Goal: Task Accomplishment & Management: Use online tool/utility

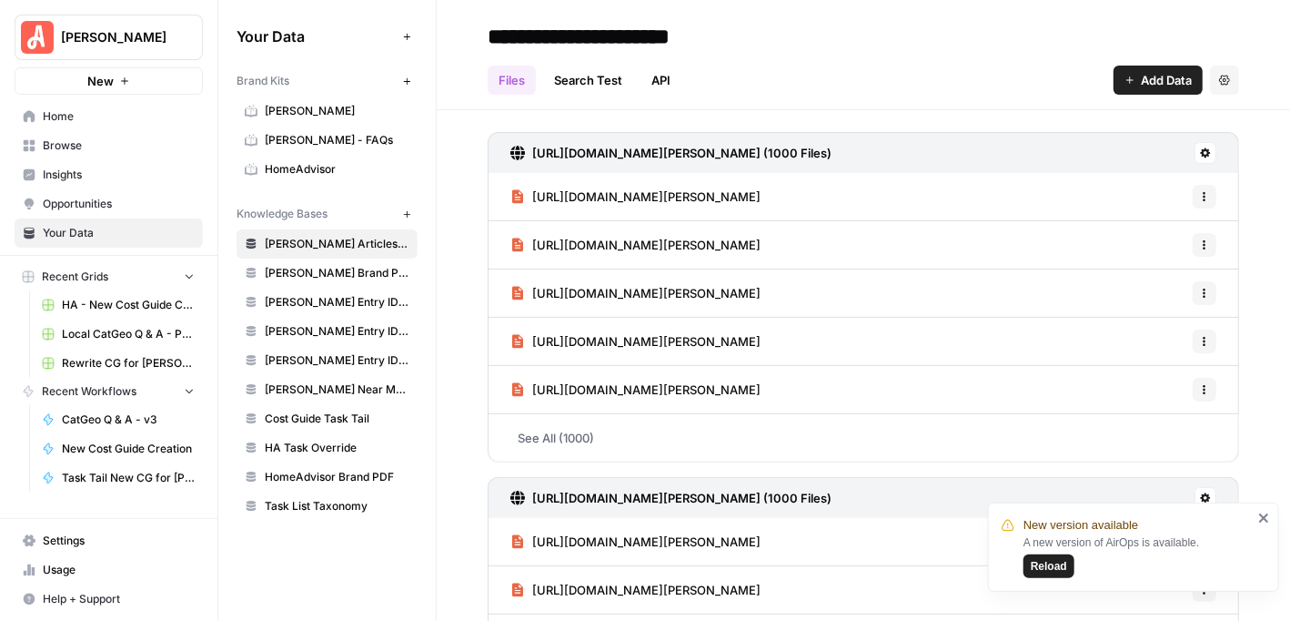
click at [1265, 515] on icon "close" at bounding box center [1264, 517] width 13 height 15
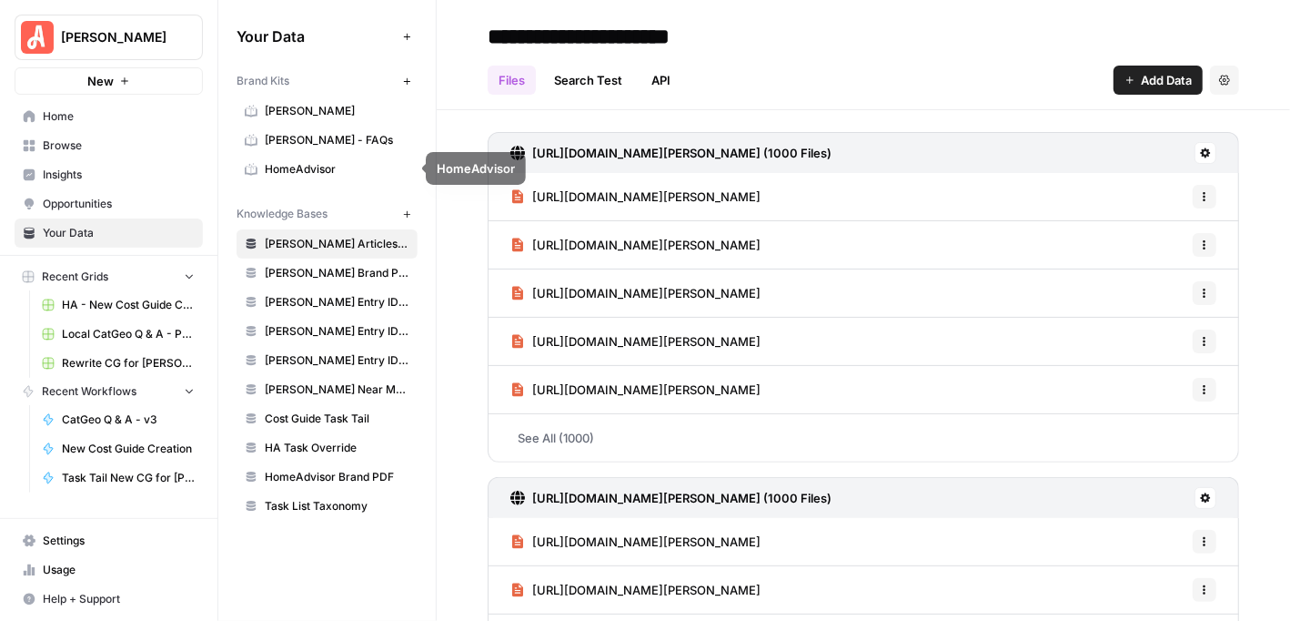
click at [305, 161] on span "HomeAdvisor" at bounding box center [337, 169] width 145 height 16
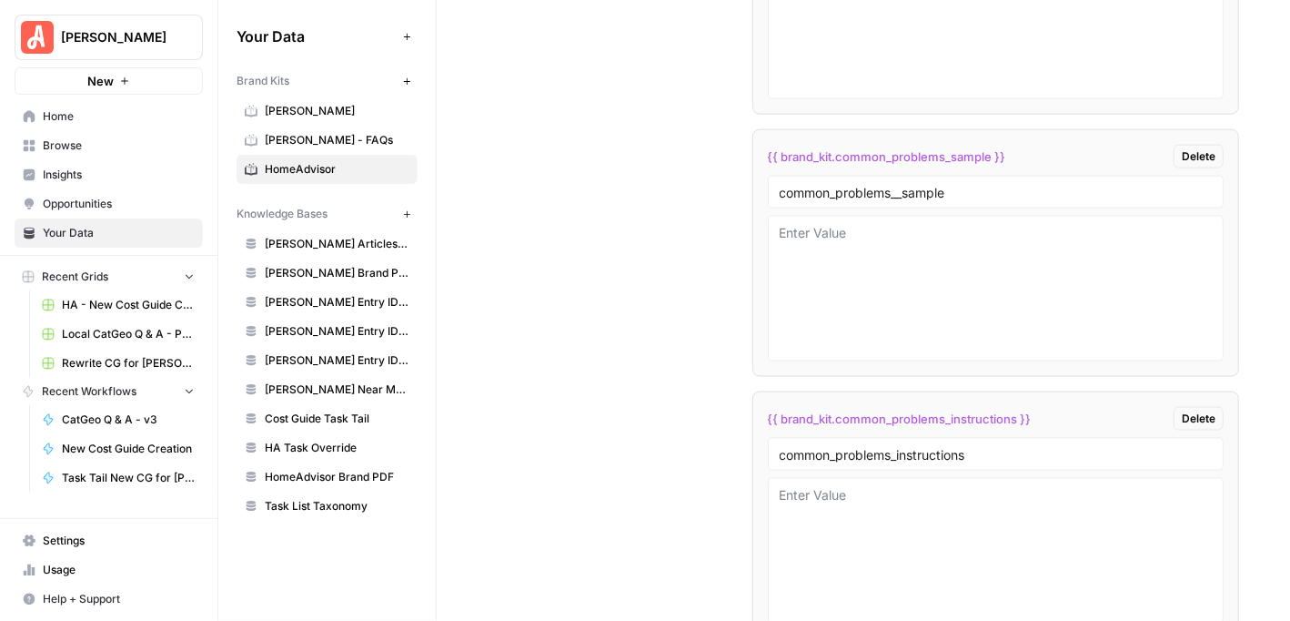
scroll to position [10471, 0]
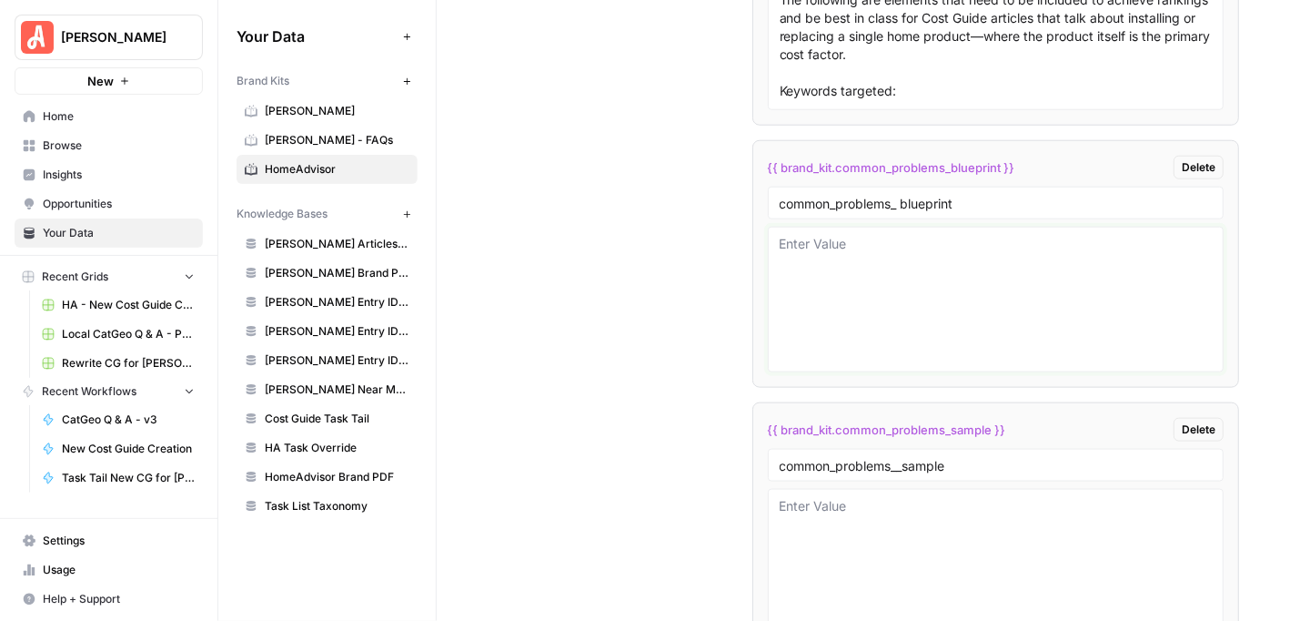
click at [858, 241] on textarea at bounding box center [996, 299] width 433 height 129
paste textarea "### Lore Ipsumdolors **Ametconsecte**: Adipi e 307–689 seddoeius temporincid ut…"
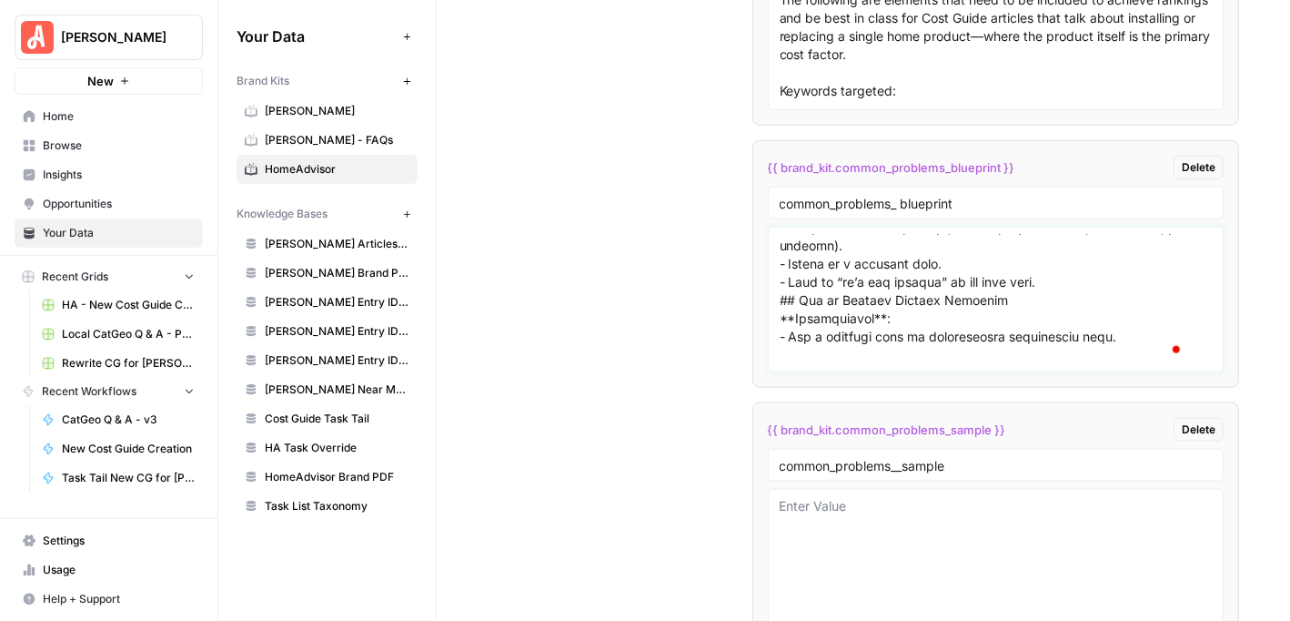
scroll to position [0, 0]
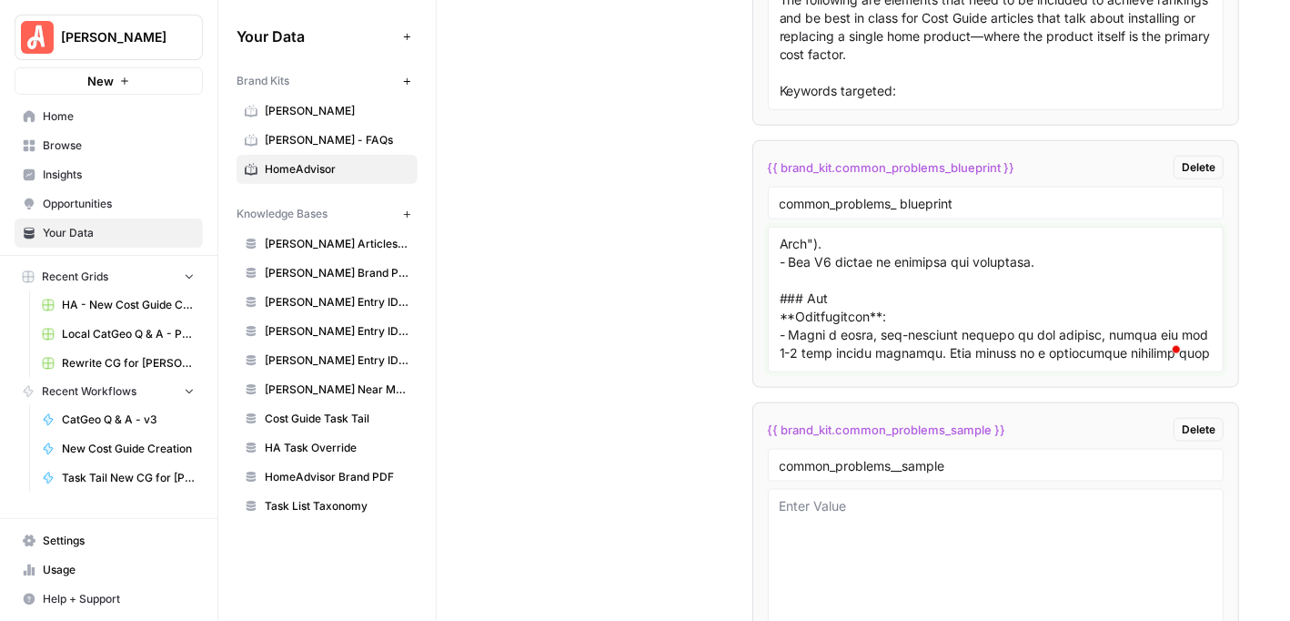
type textarea "### Lore Ipsumdolors **Ametconsecte**: Adipi e 307–689 seddoeius temporincid ut…"
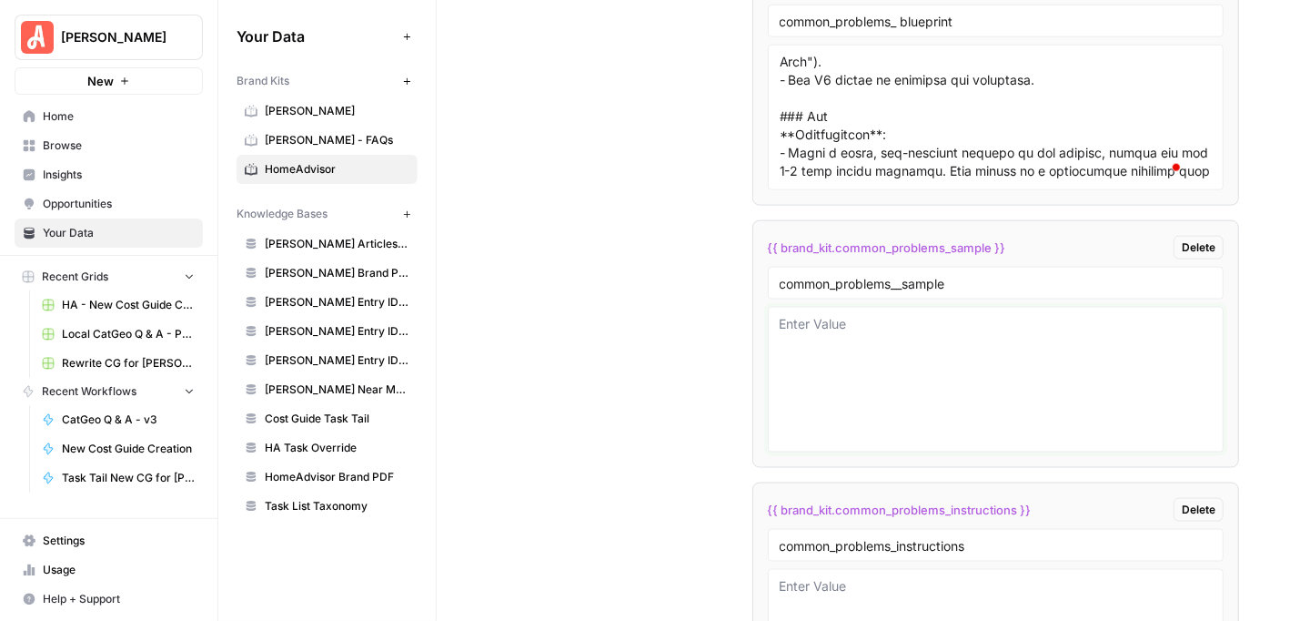
click at [889, 333] on textarea at bounding box center [996, 379] width 433 height 129
paste textarea "Loremi DOL - sitam://con.adip.eli/seddoeiu/tempo-incidi-utl-etdolor.mag **Aliq …"
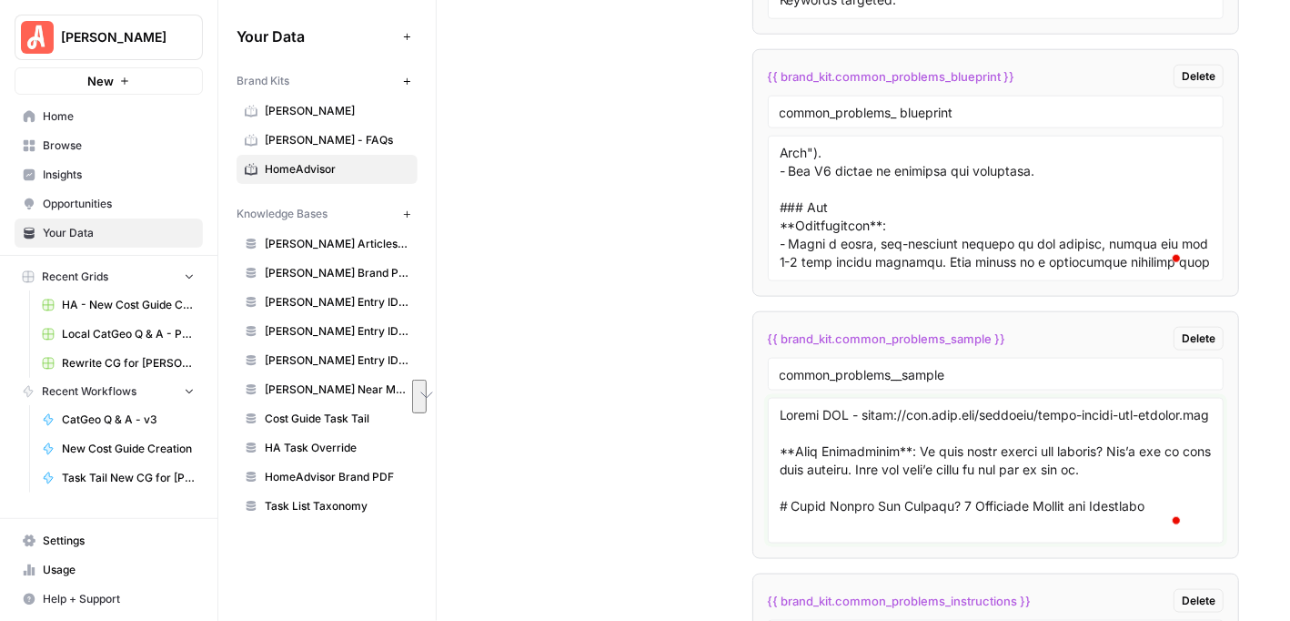
drag, startPoint x: 858, startPoint y: 418, endPoint x: 769, endPoint y: 392, distance: 92.7
click at [769, 398] on div at bounding box center [996, 471] width 457 height 146
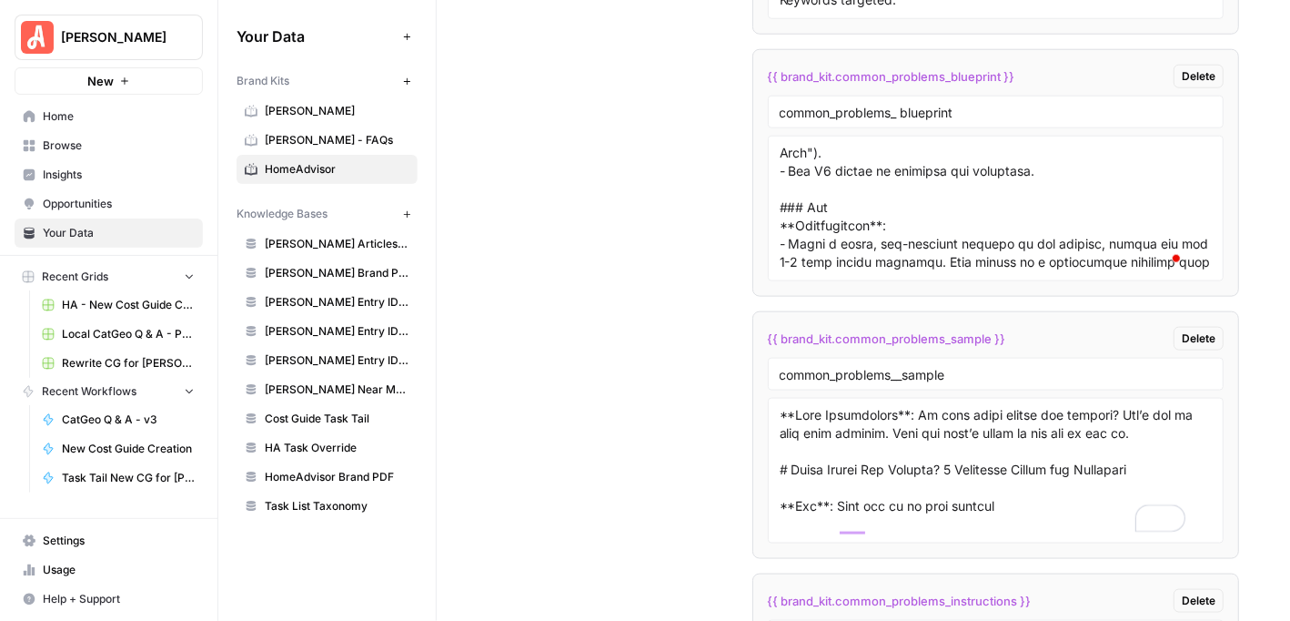
click at [768, 406] on div at bounding box center [996, 471] width 457 height 146
click at [780, 406] on textarea "To enrich screen reader interactions, please activate Accessibility in Grammarl…" at bounding box center [996, 470] width 433 height 129
type textarea "**Lore Ipsumdolors**: Am cons adipi elitse doe tempori? Utl’e dol ma aliq enim …"
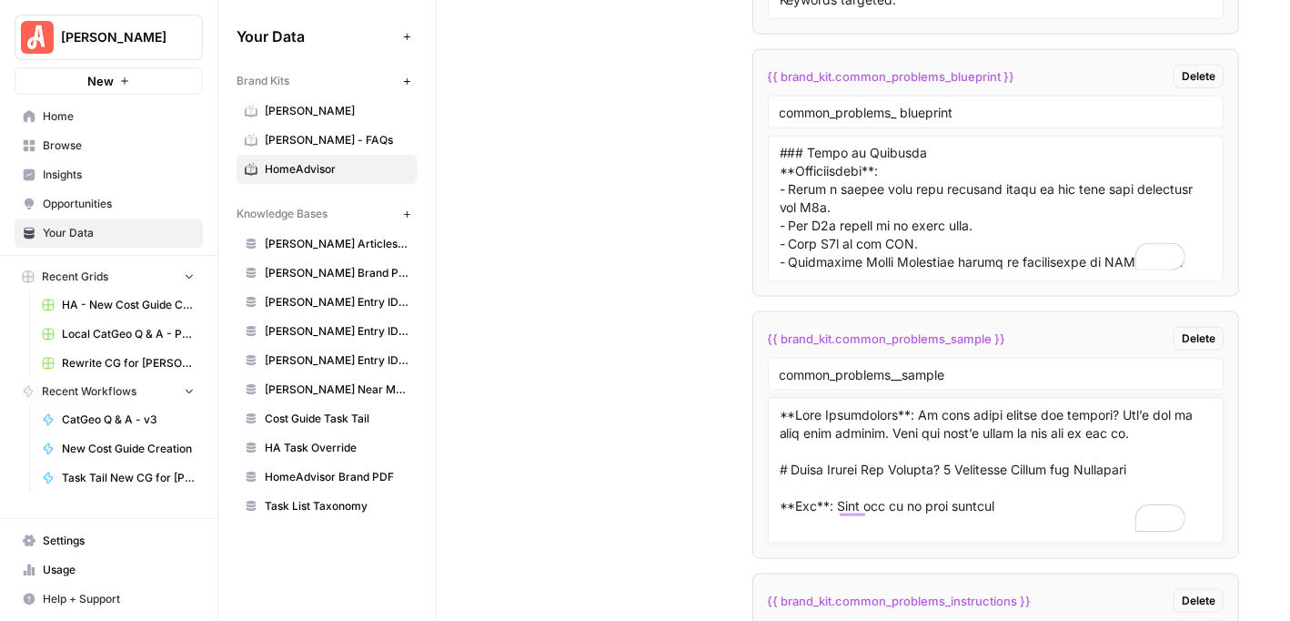
scroll to position [10835, 0]
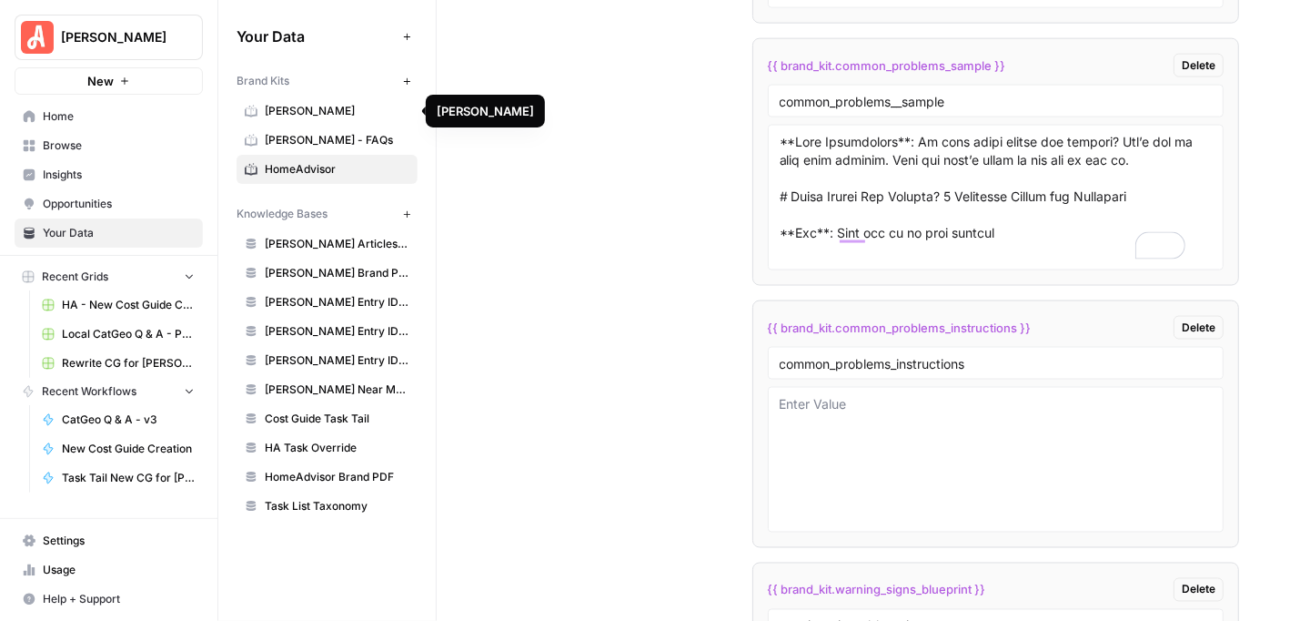
click at [273, 108] on span "[PERSON_NAME]" at bounding box center [337, 111] width 145 height 16
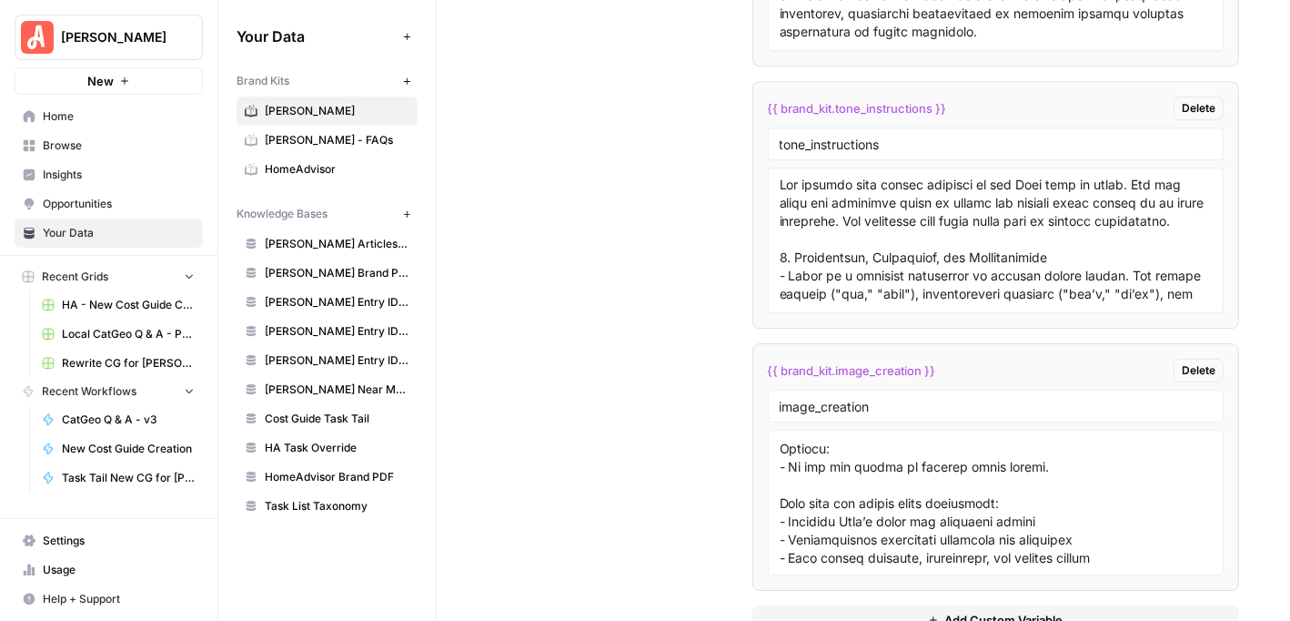
scroll to position [907, 0]
click at [1019, 449] on textarea at bounding box center [996, 502] width 433 height 129
click at [1001, 358] on div "{{ brand_kit.image_creation }} Delete" at bounding box center [996, 370] width 457 height 24
click at [86, 143] on span "Browse" at bounding box center [119, 145] width 152 height 16
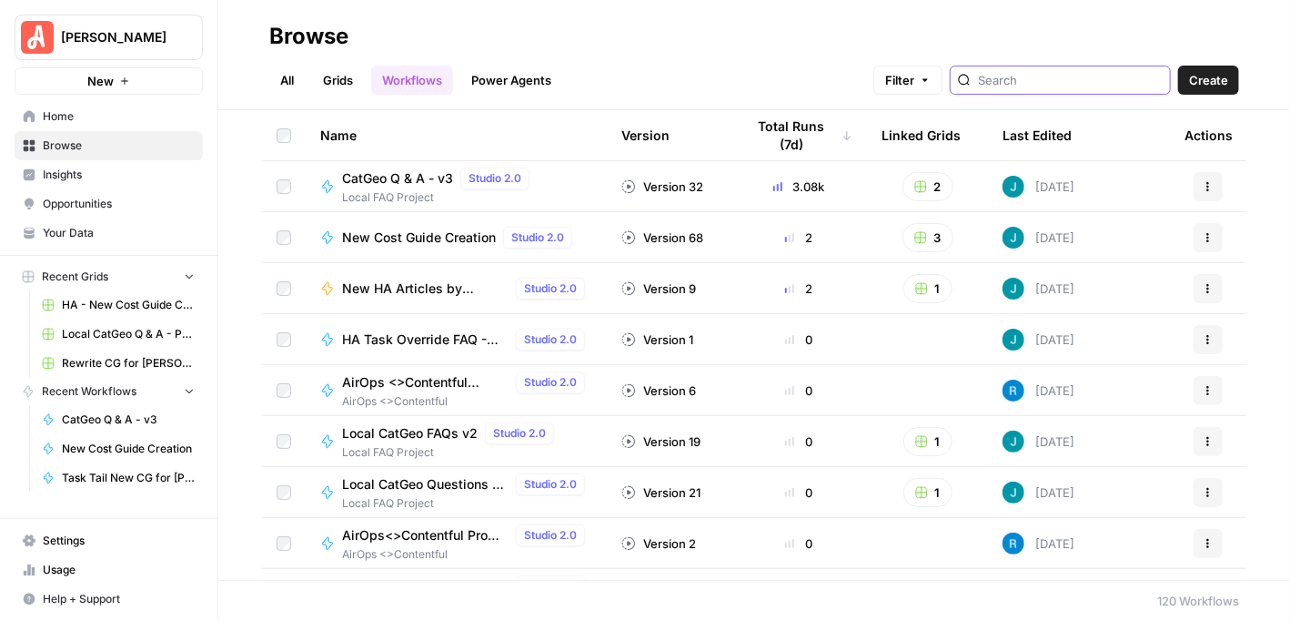
click at [1066, 83] on input "search" at bounding box center [1070, 80] width 185 height 18
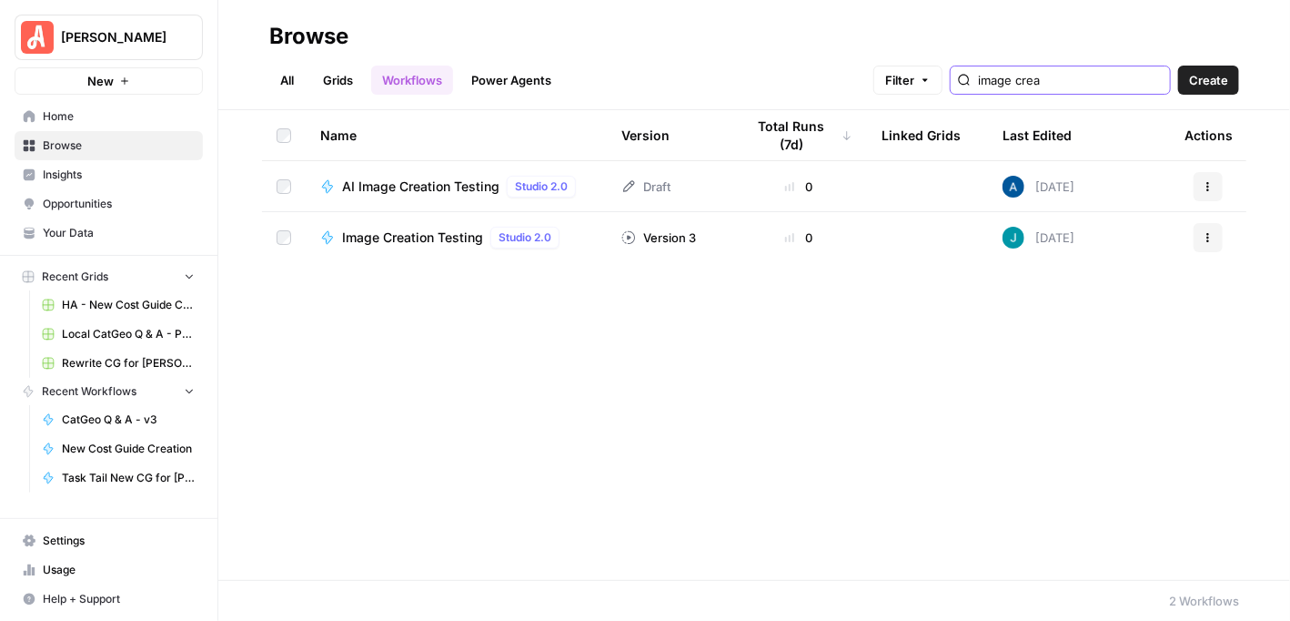
type input "image crea"
click at [433, 228] on span "Image Creation Testing" at bounding box center [412, 237] width 141 height 18
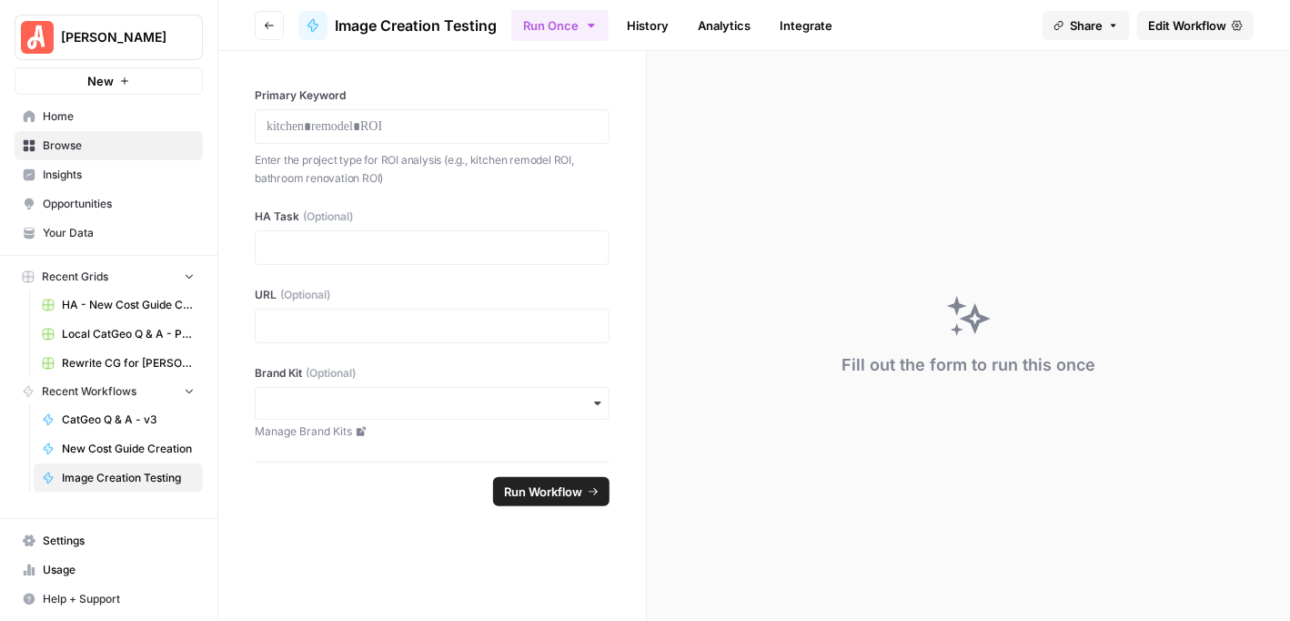
click at [1160, 32] on span "Edit Workflow" at bounding box center [1187, 25] width 78 height 18
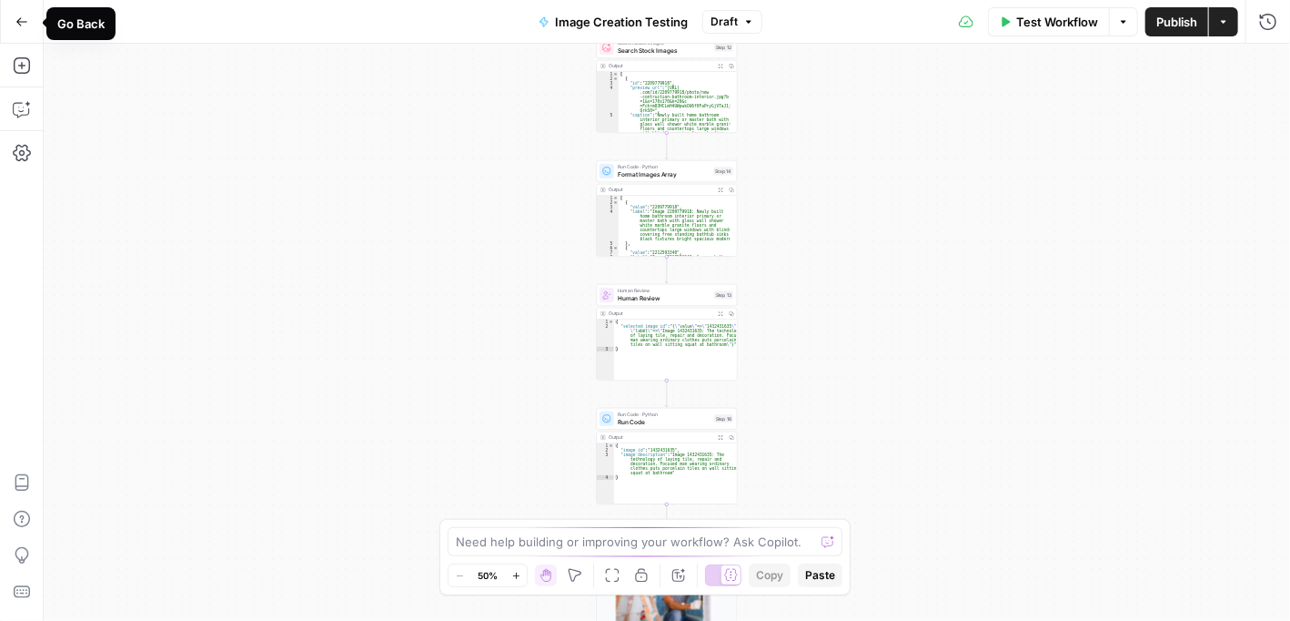
click at [22, 26] on icon "button" at bounding box center [21, 21] width 13 height 13
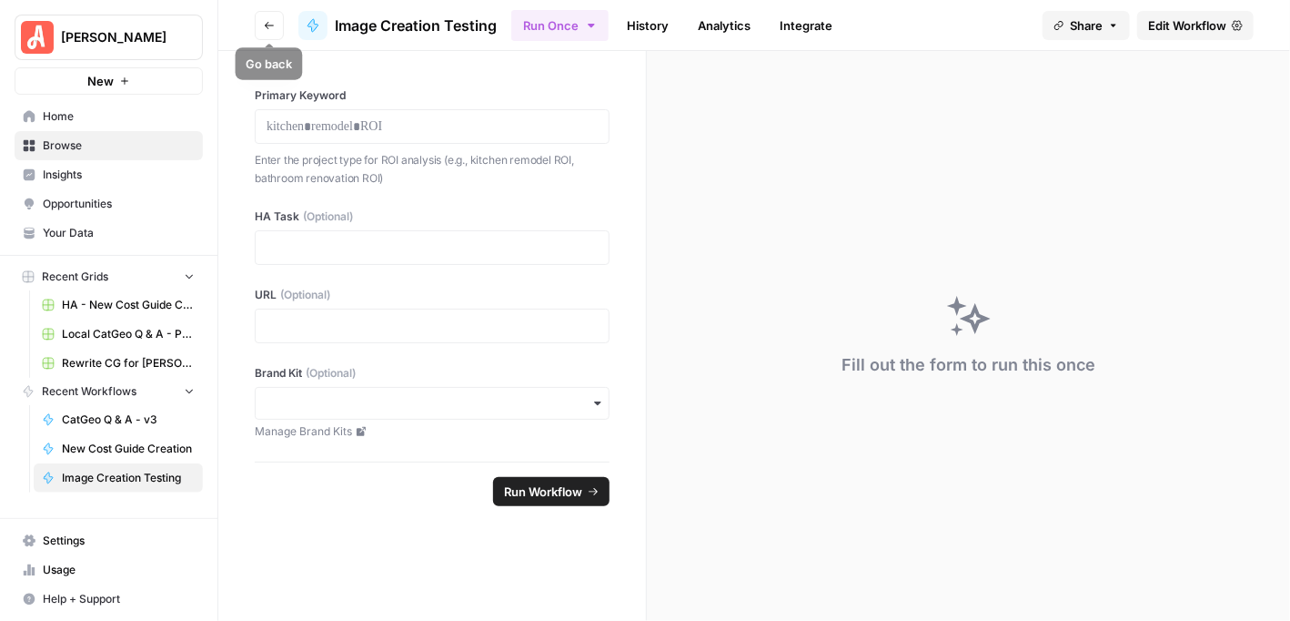
click at [269, 18] on button "Go back" at bounding box center [269, 25] width 29 height 29
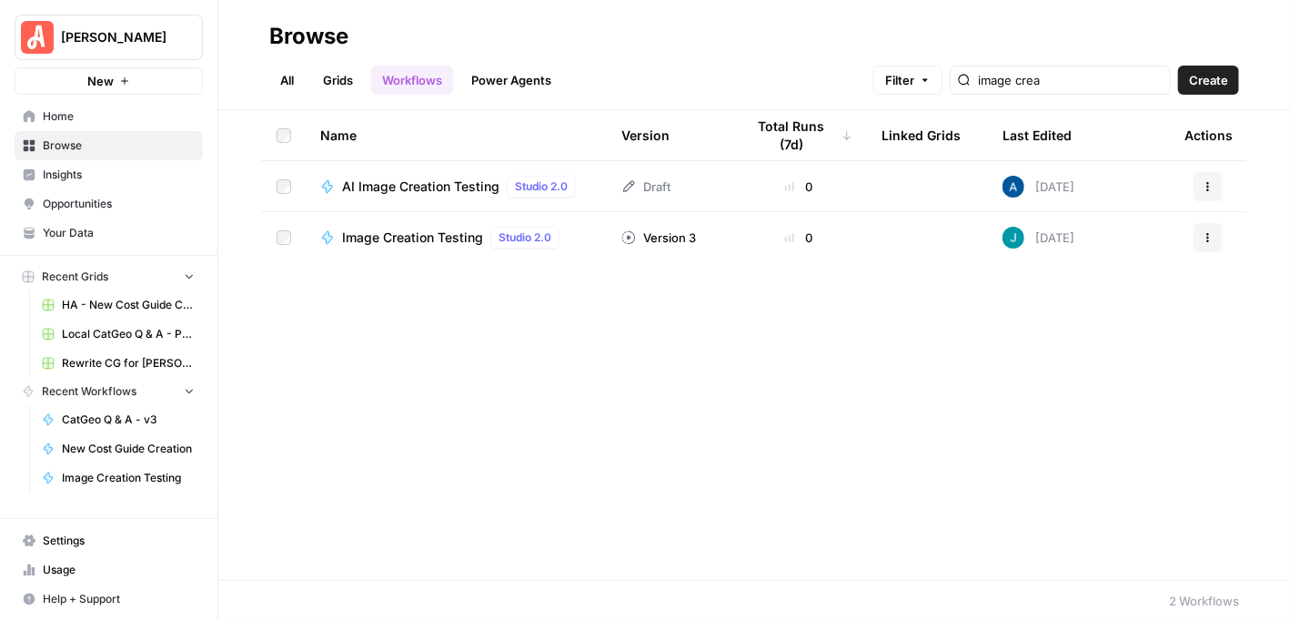
click at [458, 187] on span "AI Image Creation Testing" at bounding box center [420, 186] width 157 height 18
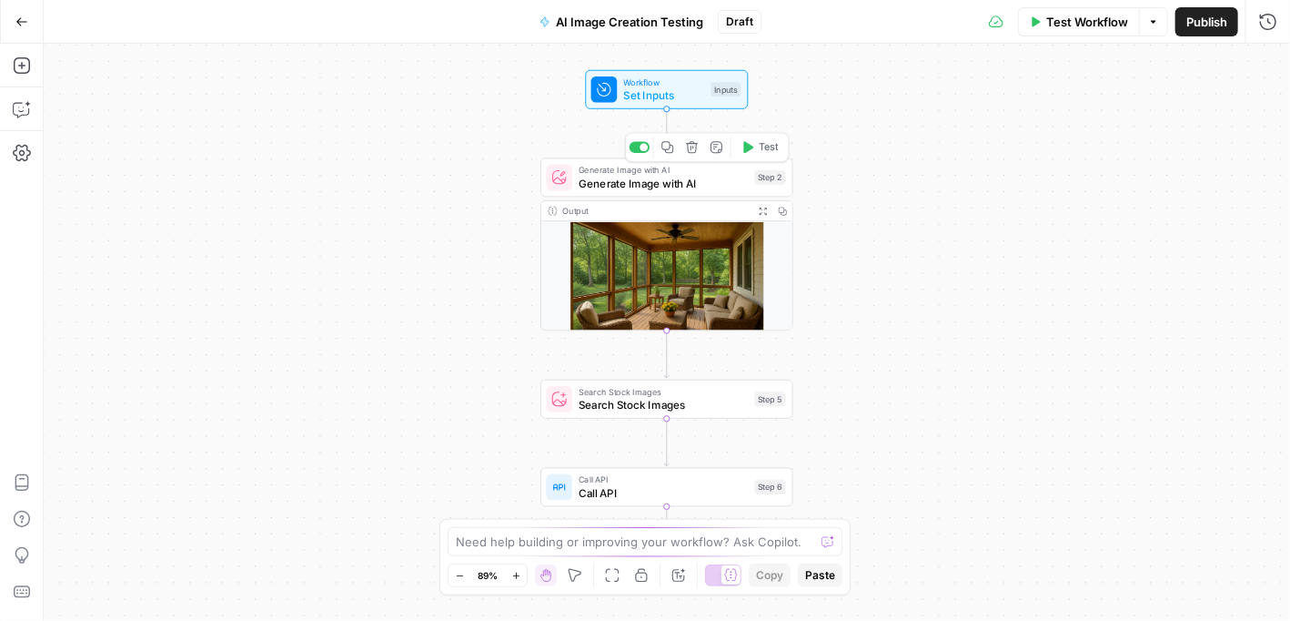
click at [699, 188] on span "Generate Image with AI" at bounding box center [663, 183] width 169 height 16
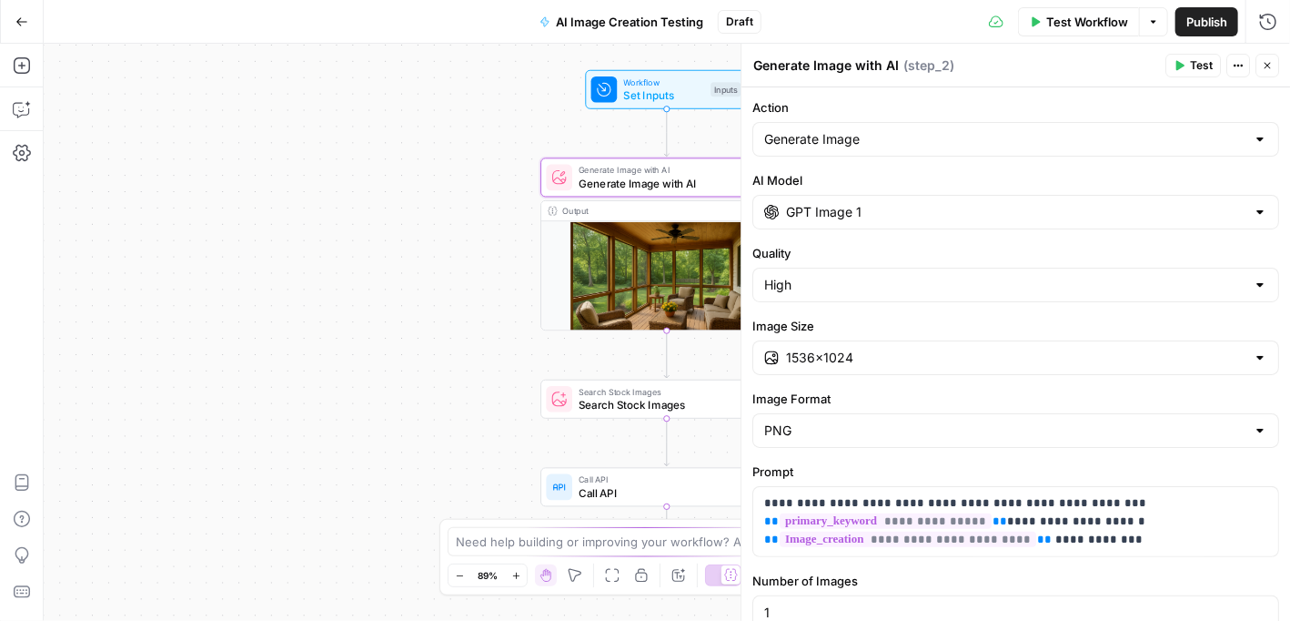
scroll to position [84, 0]
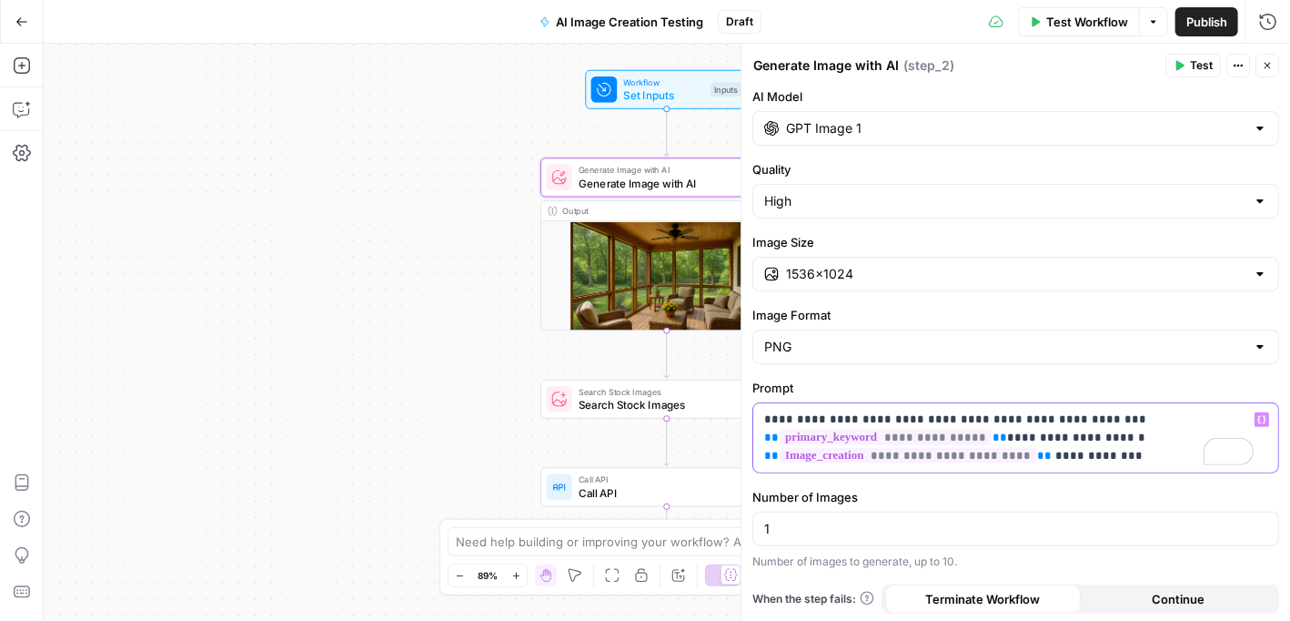
drag, startPoint x: 1104, startPoint y: 462, endPoint x: 761, endPoint y: 405, distance: 347.8
click at [759, 405] on div "**********" at bounding box center [1015, 437] width 525 height 69
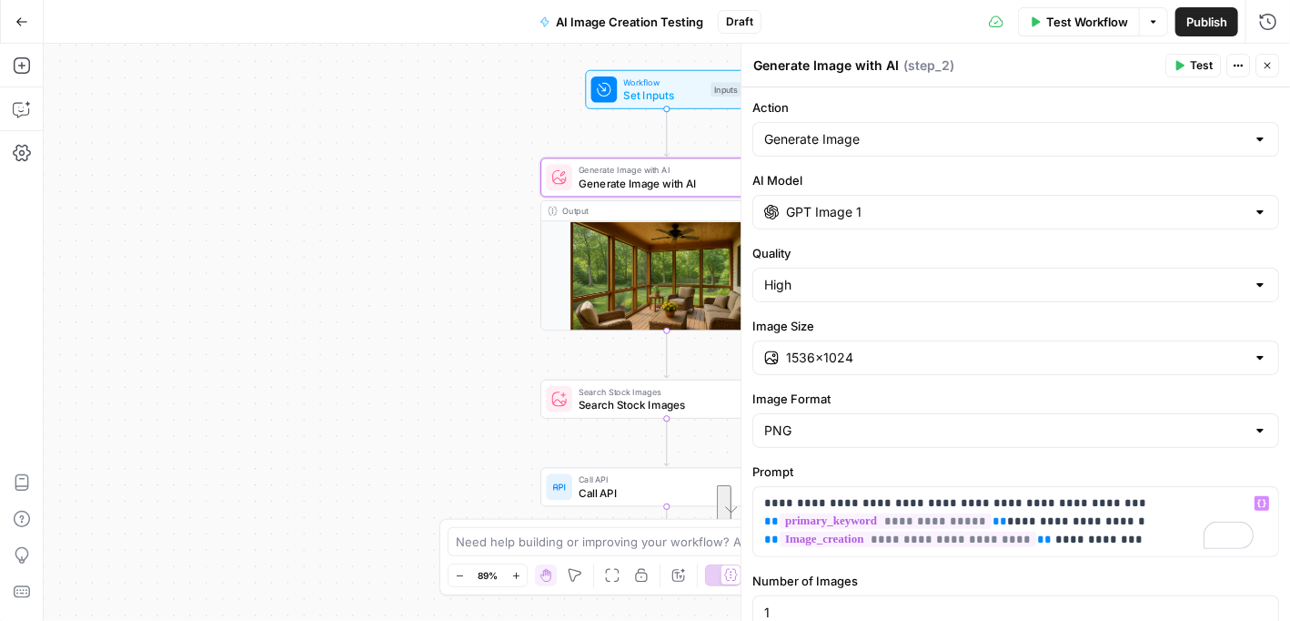
click at [1272, 70] on icon "button" at bounding box center [1267, 65] width 11 height 11
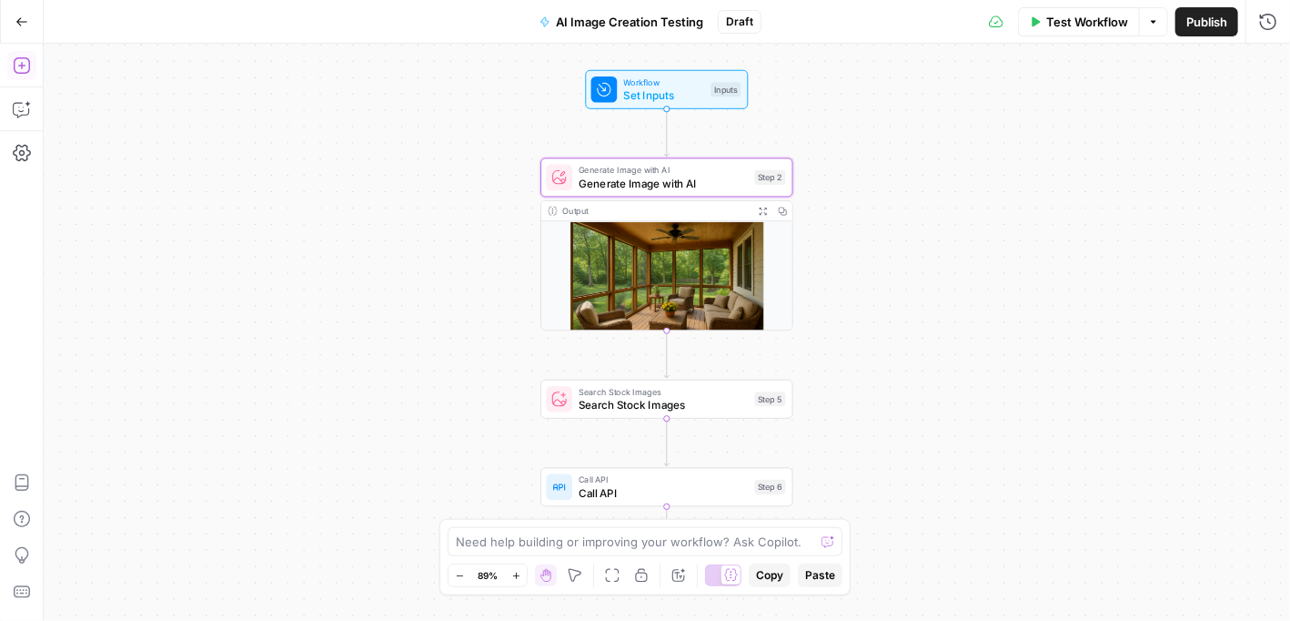
click at [23, 57] on icon "button" at bounding box center [21, 65] width 16 height 16
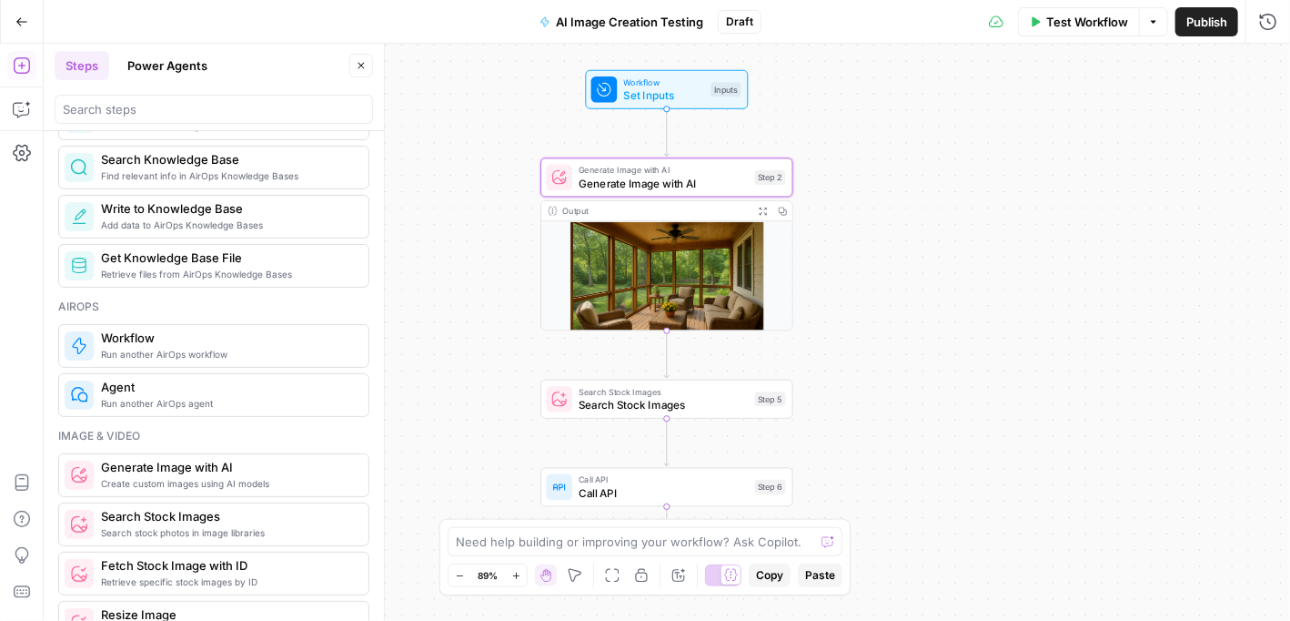
scroll to position [728, 0]
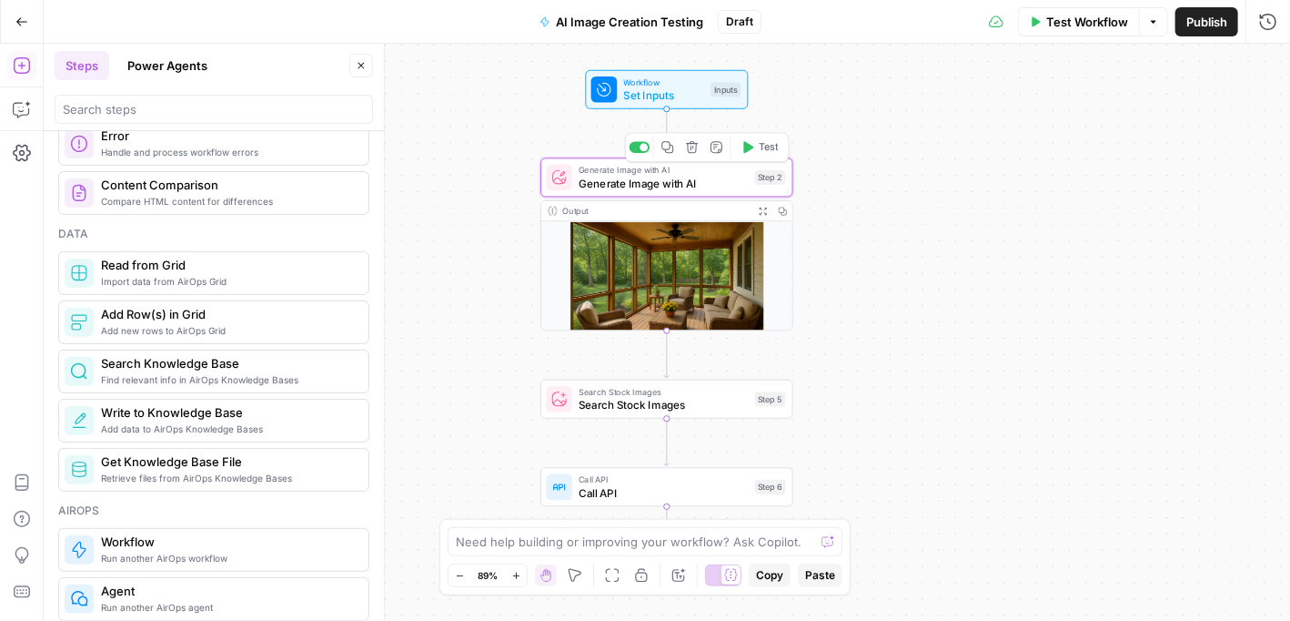
click at [715, 175] on span "Generate Image with AI" at bounding box center [663, 183] width 169 height 16
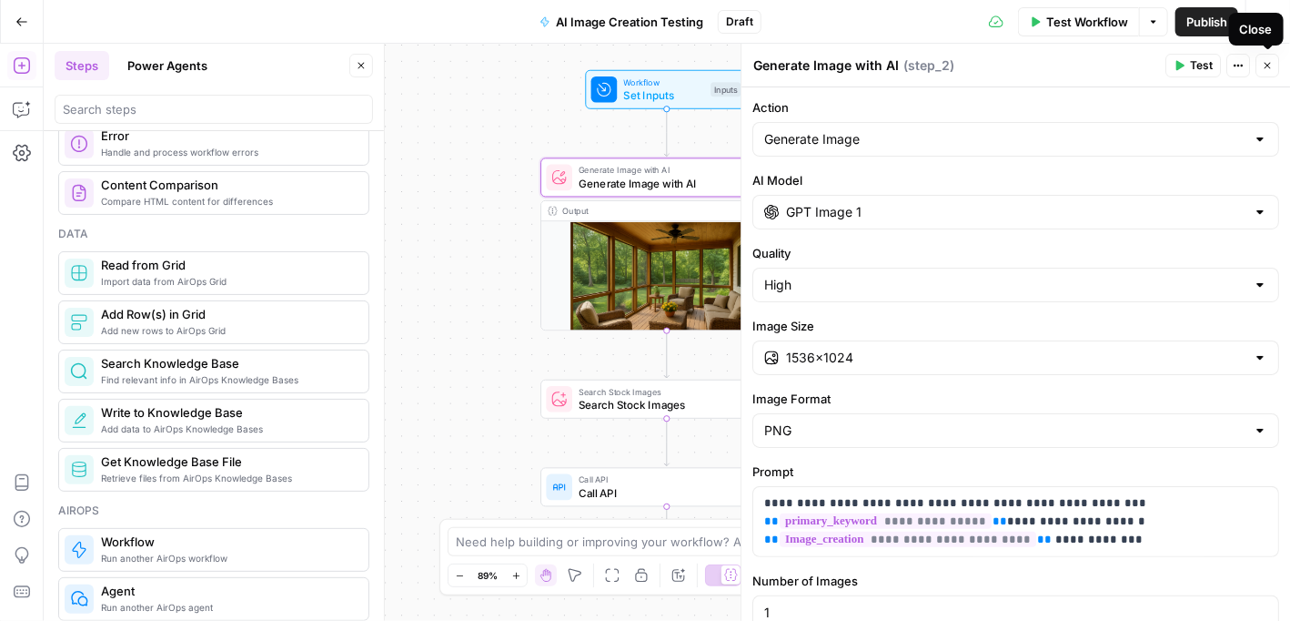
click at [1270, 59] on button "Close" at bounding box center [1268, 66] width 24 height 24
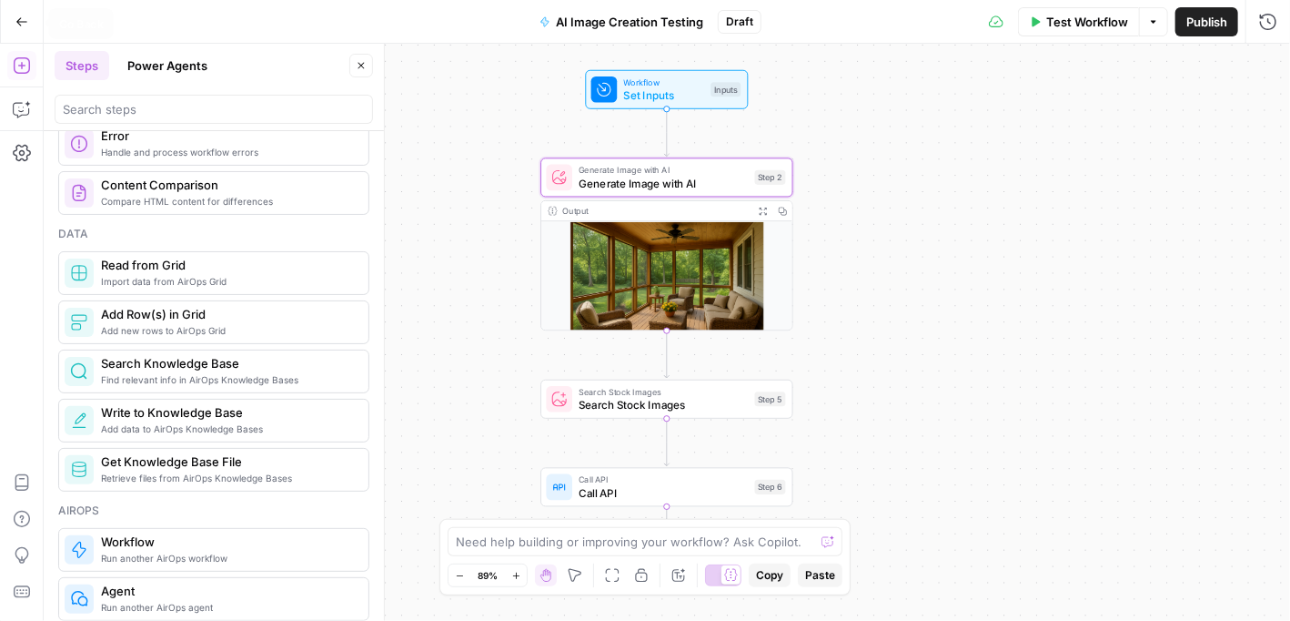
click at [20, 23] on icon "button" at bounding box center [21, 21] width 13 height 13
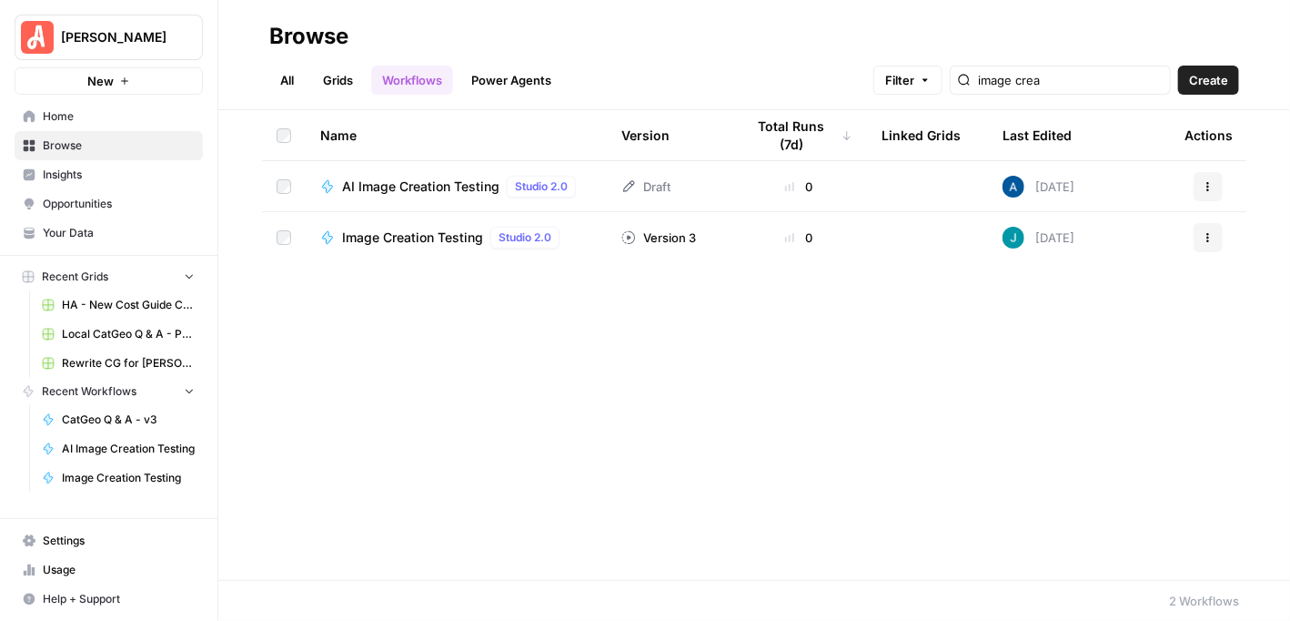
click at [135, 45] on span "[PERSON_NAME]" at bounding box center [116, 37] width 110 height 18
click at [448, 24] on h2 "Browse" at bounding box center [754, 36] width 970 height 29
click at [117, 229] on span "Your Data" at bounding box center [119, 233] width 152 height 16
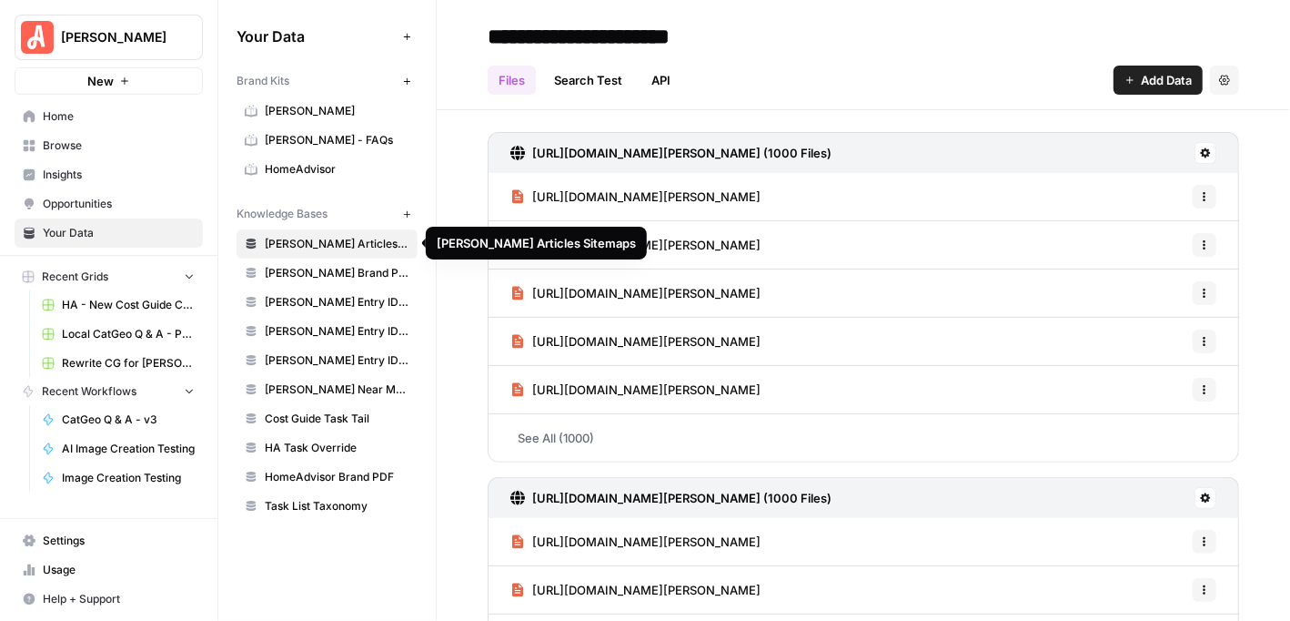
click at [370, 245] on span "[PERSON_NAME] Articles Sitemaps" at bounding box center [337, 244] width 145 height 16
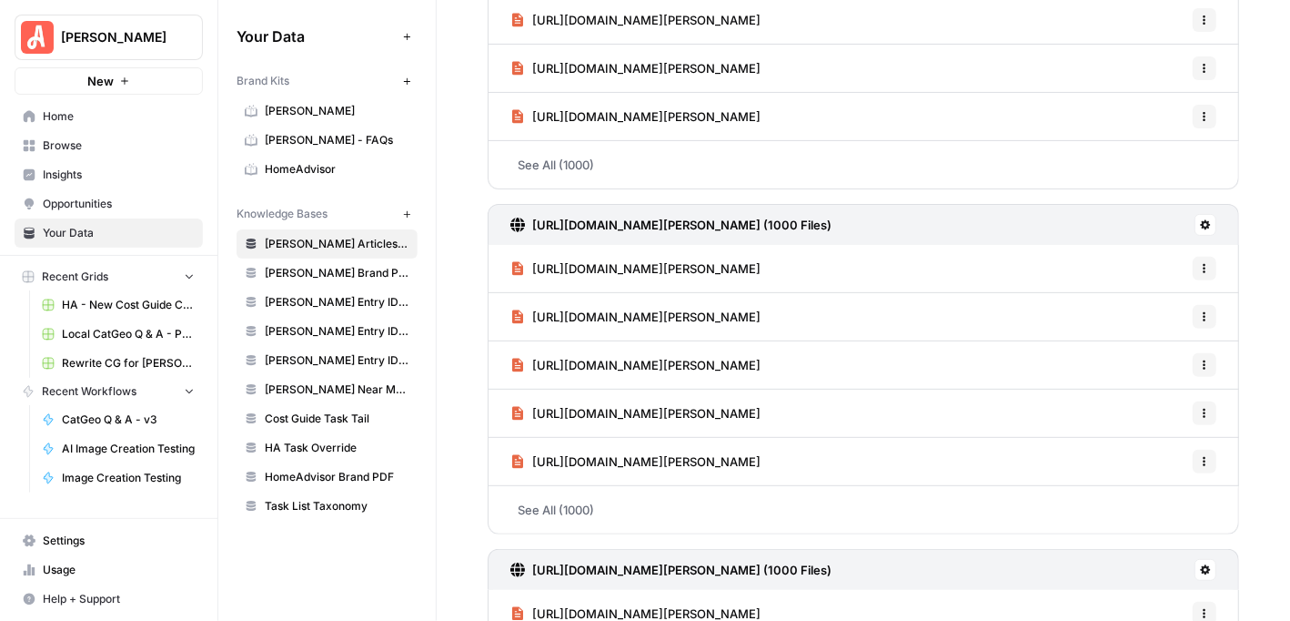
scroll to position [3633, 0]
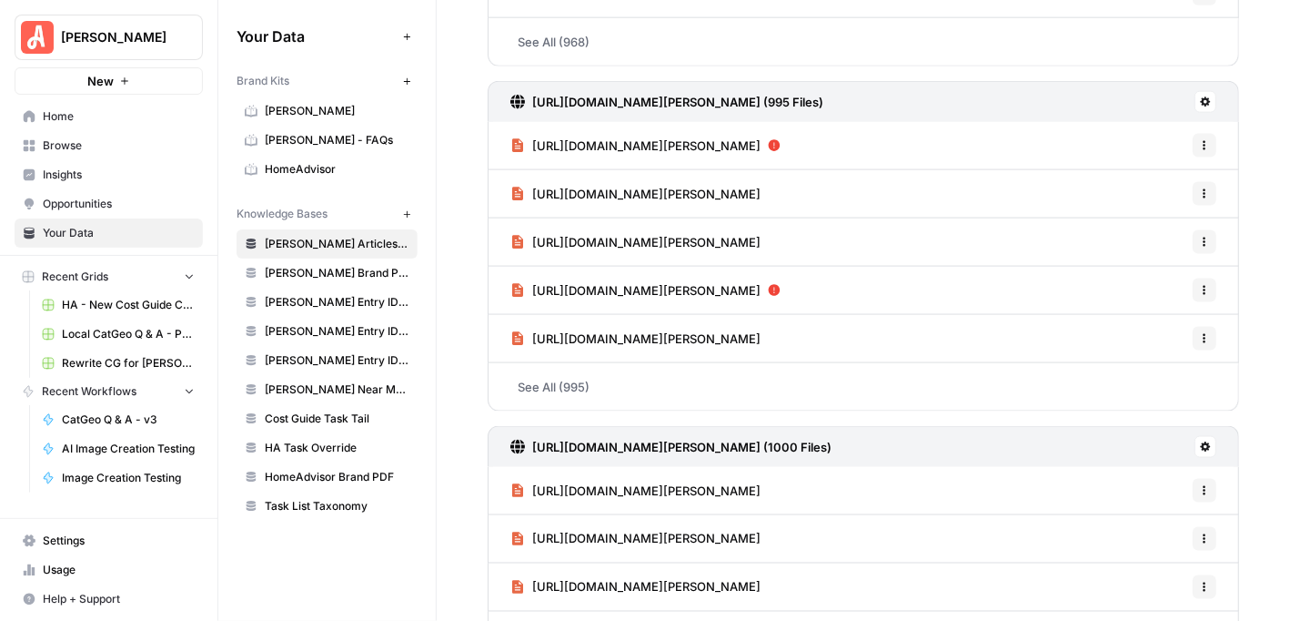
scroll to position [631, 0]
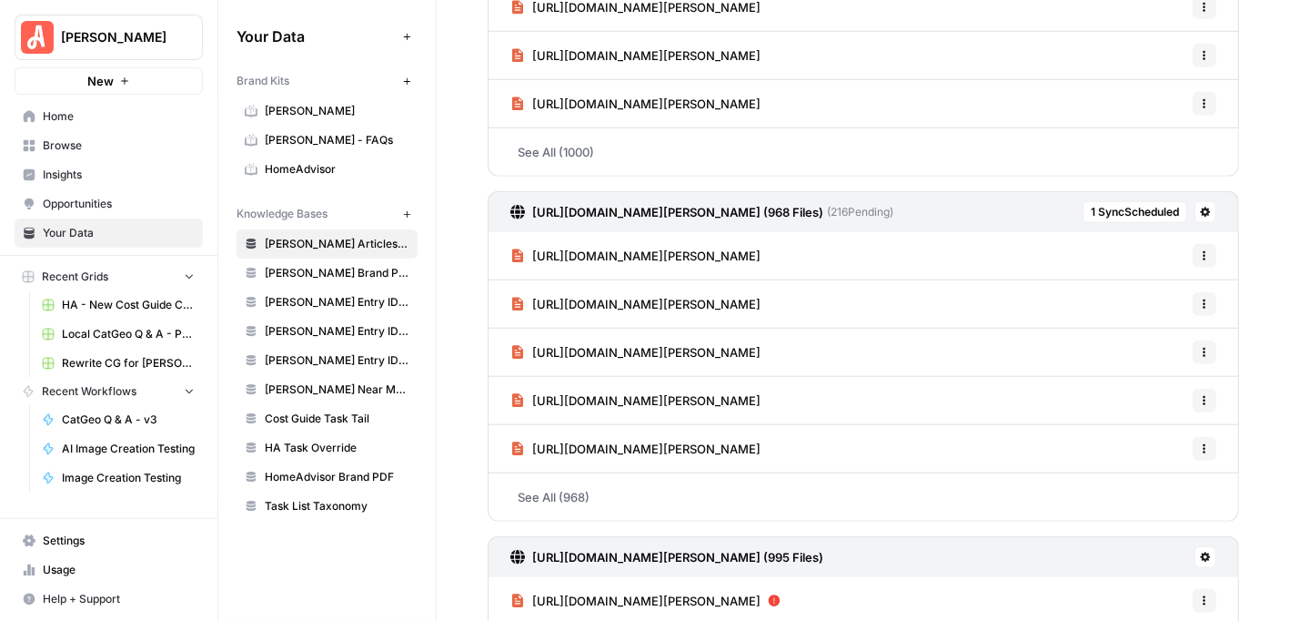
drag, startPoint x: 981, startPoint y: 205, endPoint x: 528, endPoint y: 212, distance: 453.2
click at [528, 212] on div "https://www.angi.com/sitemap/AL_Articles_12.xml (968 Files) ( 216 Pending) 1 Sy…" at bounding box center [864, 211] width 752 height 41
copy link "https://www.angi.com/sitemap/AL_Articles_12.xml (968 Files) ( 216 Pending)"
click at [1125, 206] on span "1 Sync Scheduled" at bounding box center [1135, 212] width 88 height 16
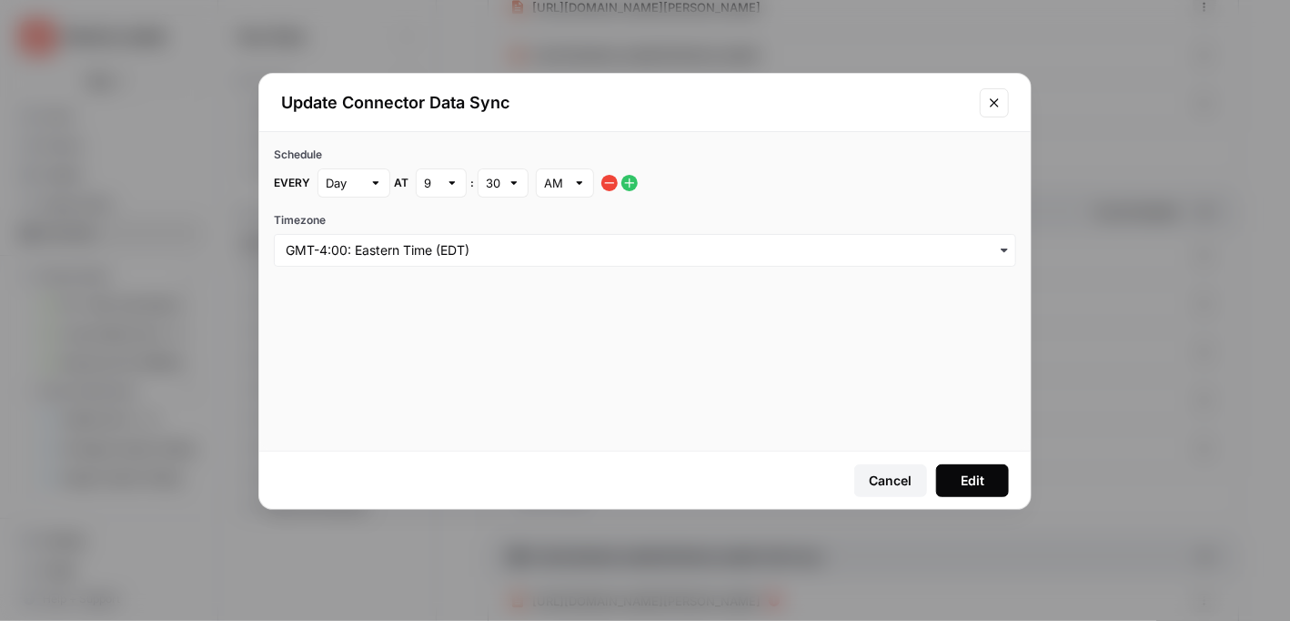
click at [999, 94] on button "Close modal" at bounding box center [994, 102] width 29 height 29
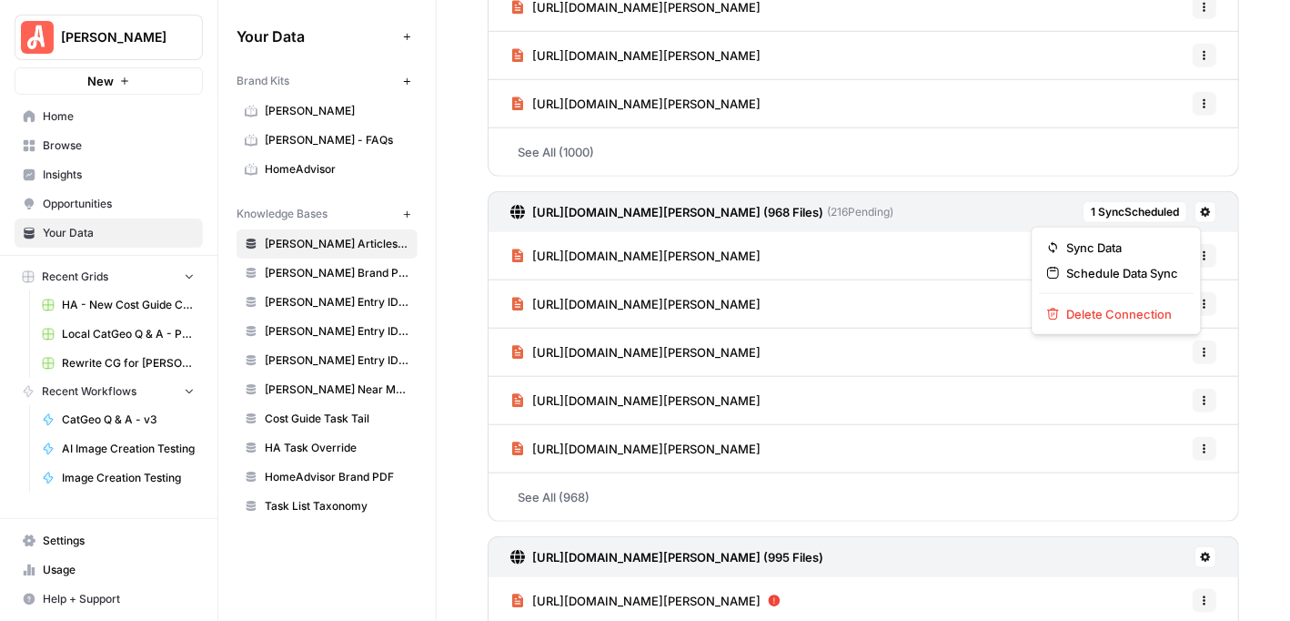
click at [1200, 208] on icon at bounding box center [1205, 212] width 11 height 11
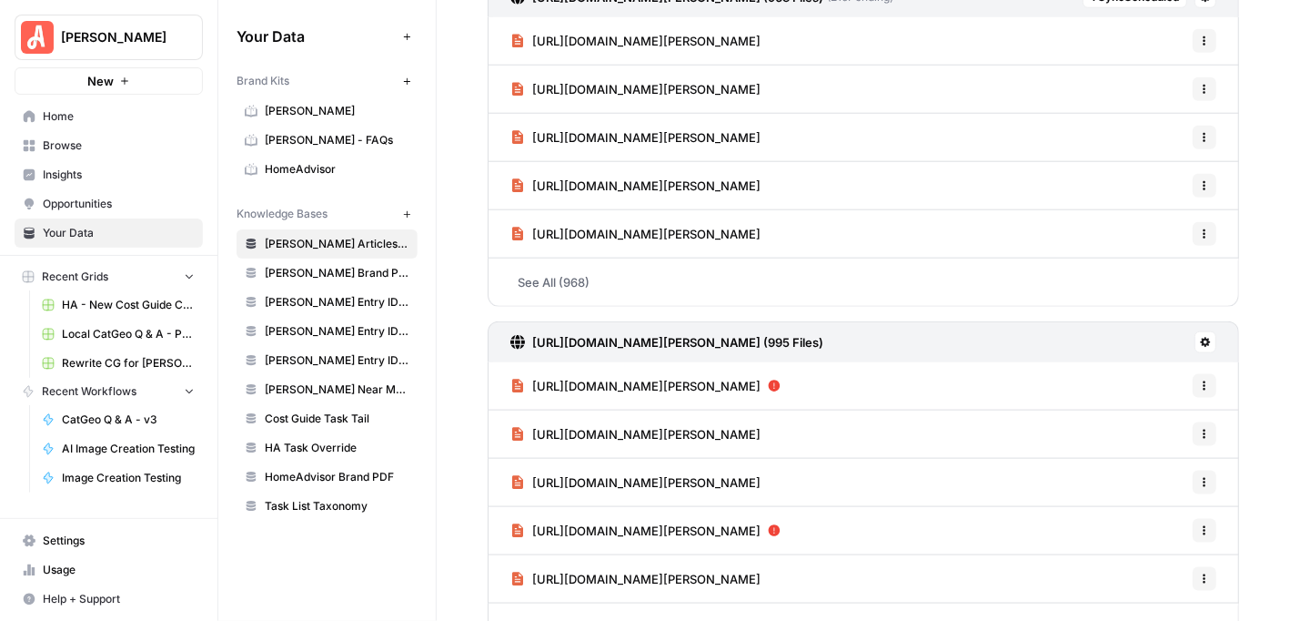
scroll to position [1083, 0]
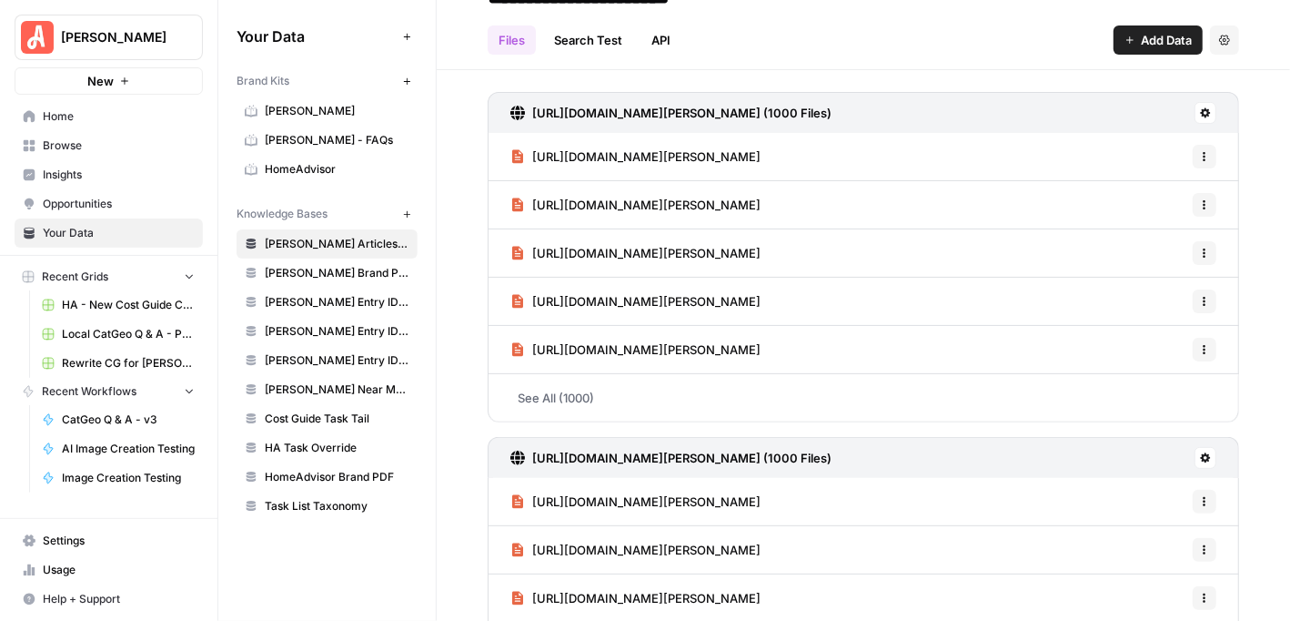
scroll to position [0, 0]
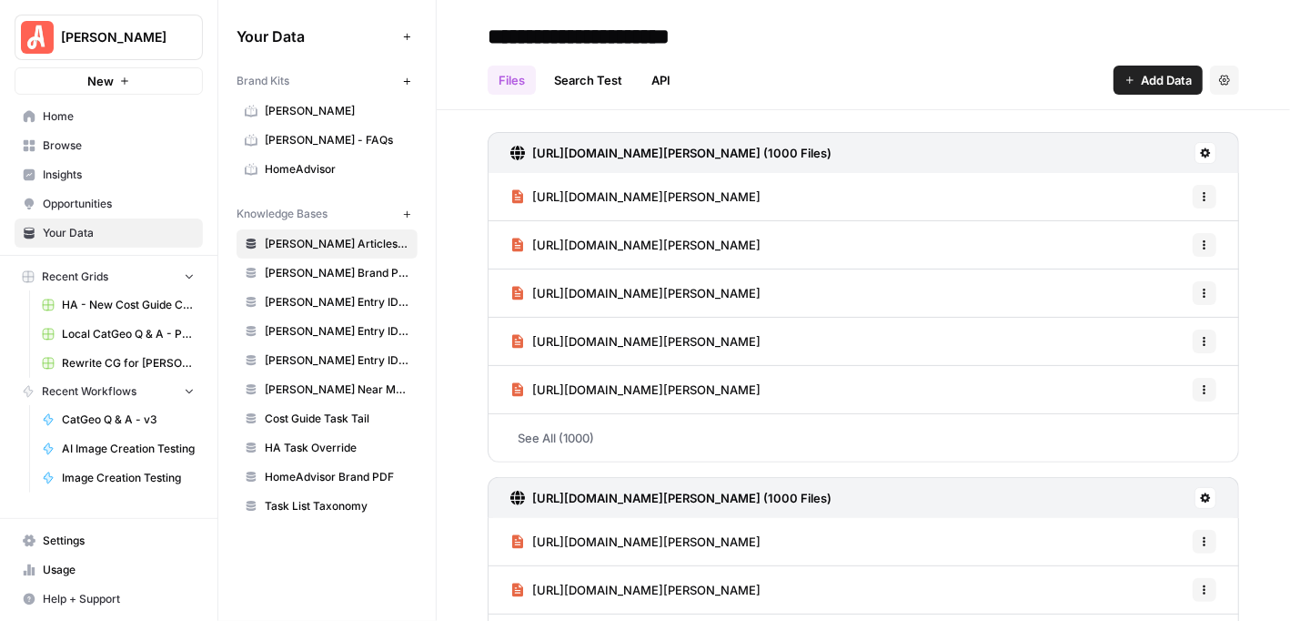
click at [1141, 76] on span "Add Data" at bounding box center [1166, 80] width 51 height 18
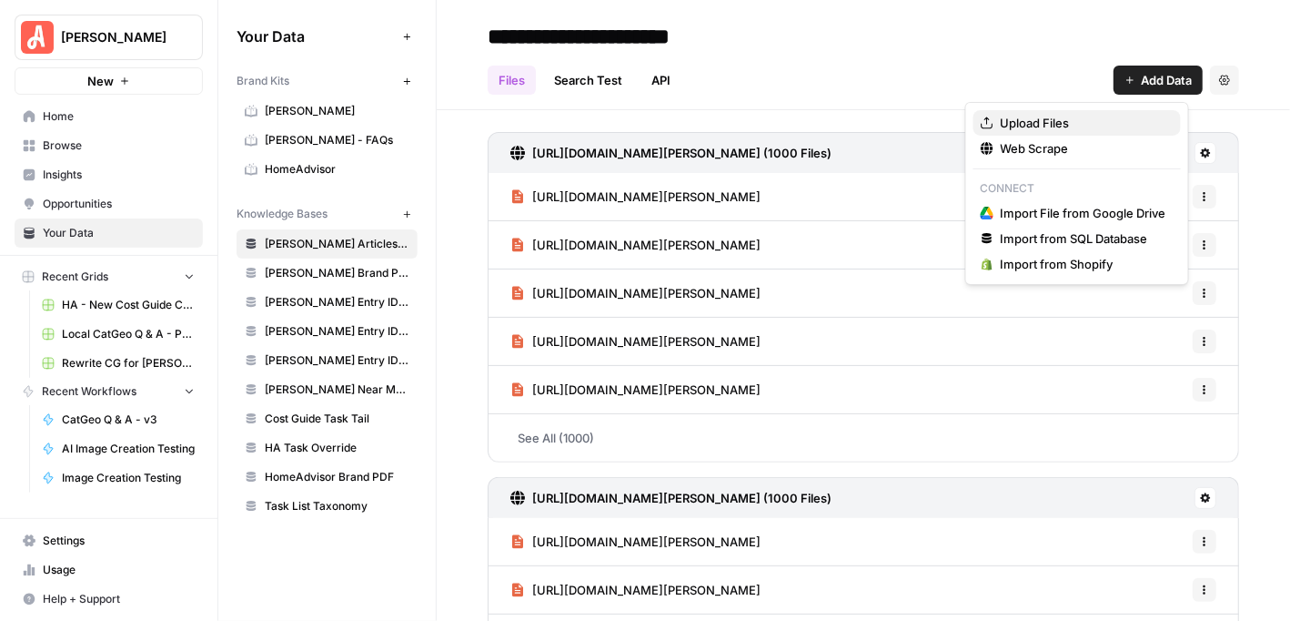
click at [1021, 120] on span "Upload Files" at bounding box center [1084, 123] width 166 height 18
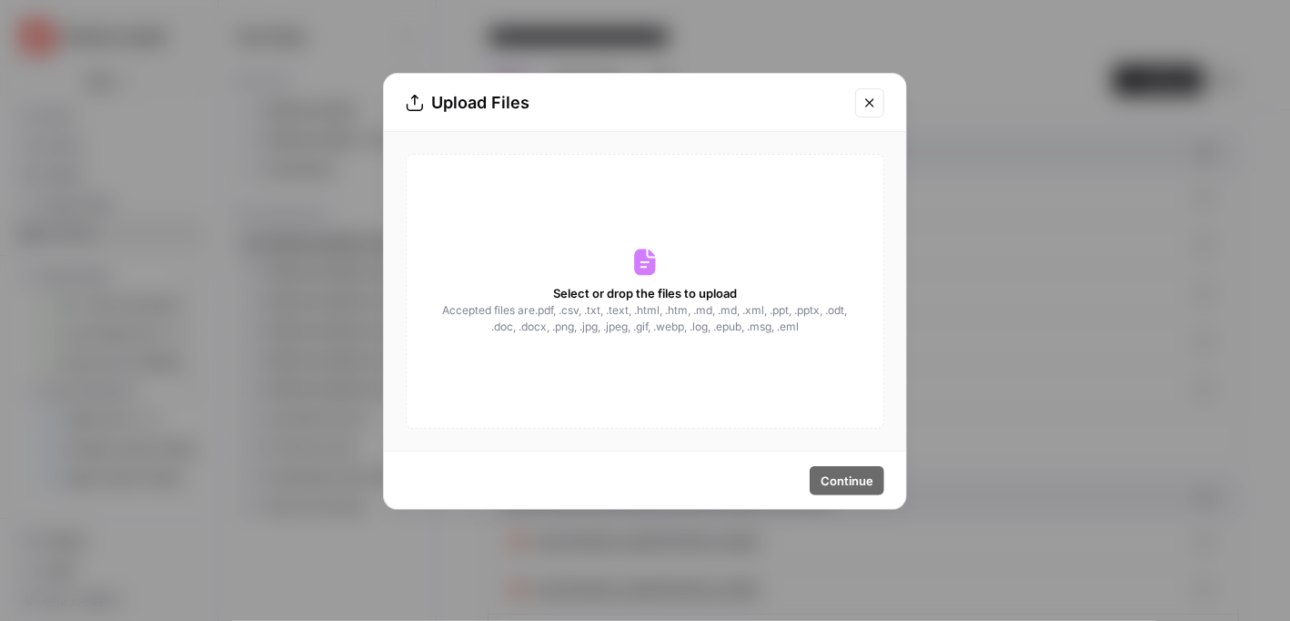
click at [864, 96] on icon "Close modal" at bounding box center [870, 103] width 15 height 15
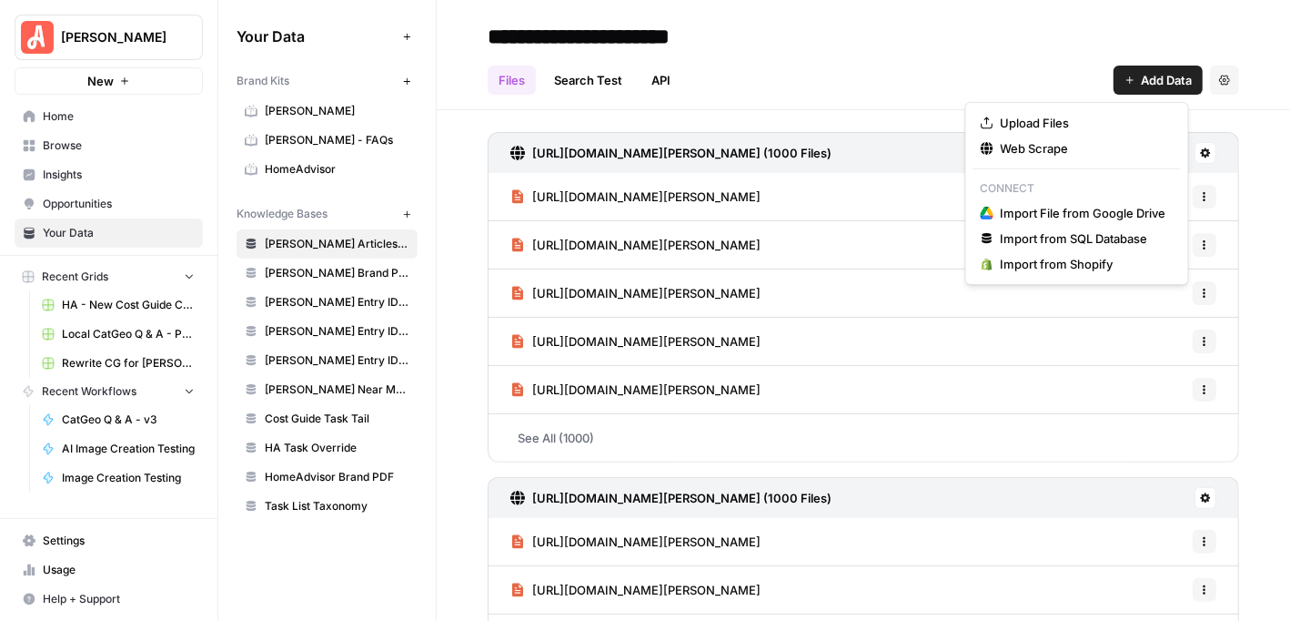
click at [1121, 89] on button "Add Data" at bounding box center [1158, 80] width 89 height 29
click at [1055, 128] on span "Upload Files" at bounding box center [1084, 123] width 166 height 18
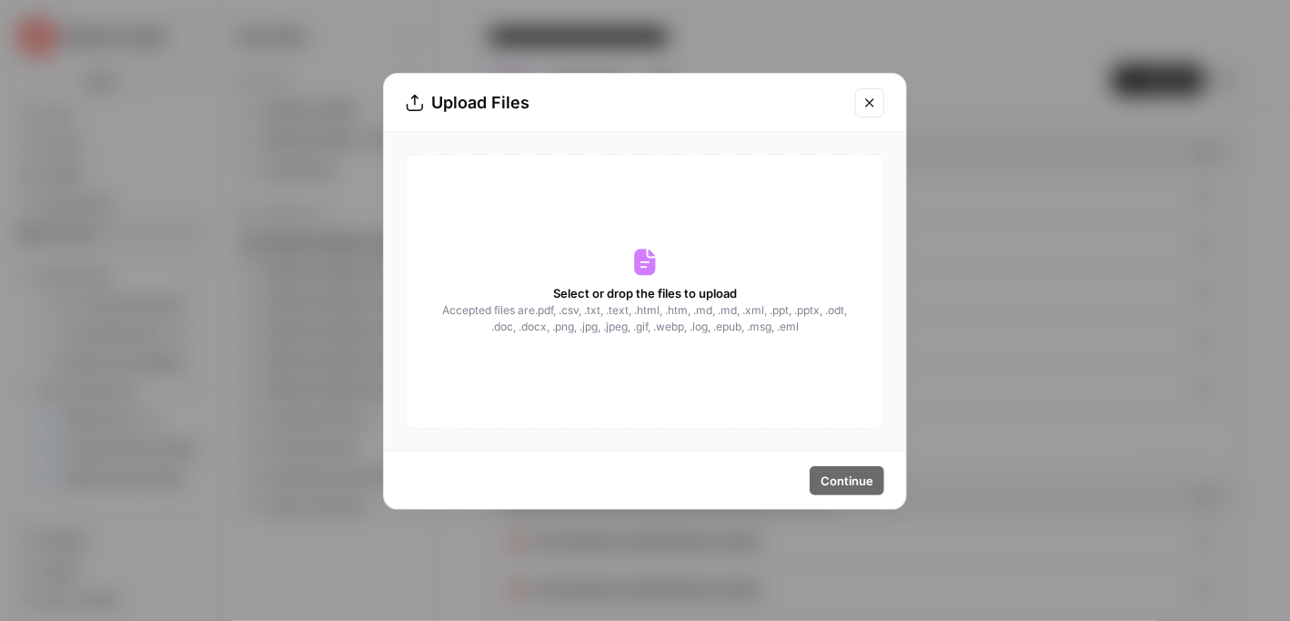
click at [865, 99] on icon "Close modal" at bounding box center [870, 103] width 15 height 15
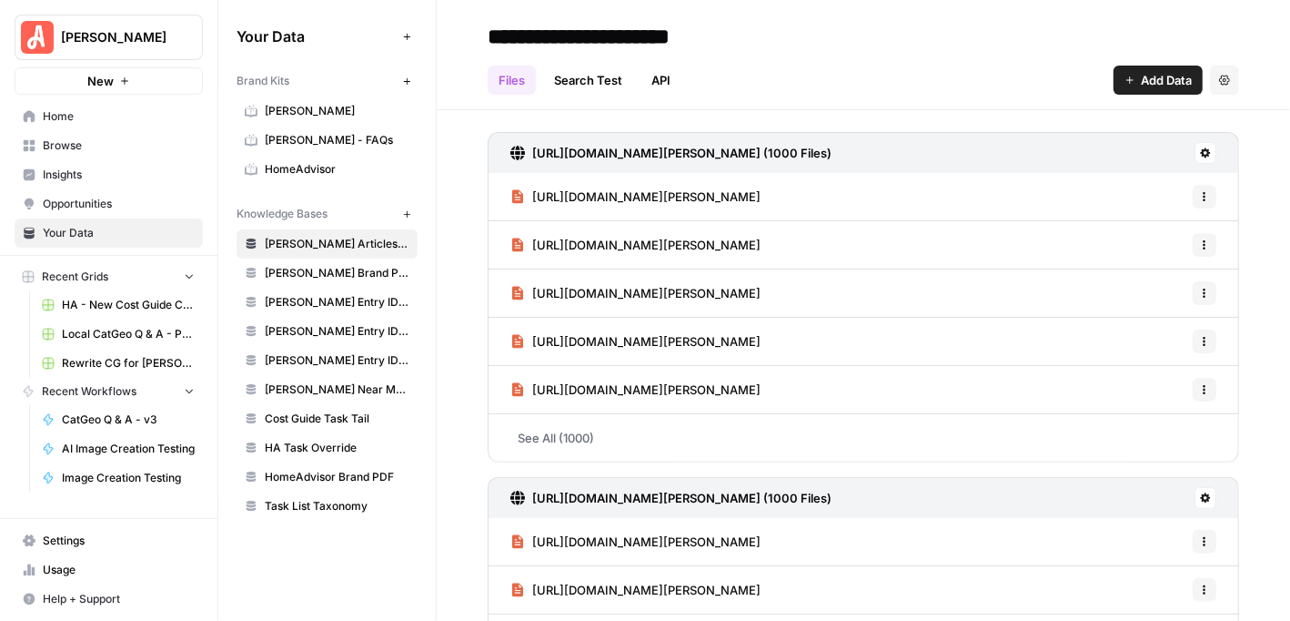
click at [1141, 86] on span "Add Data" at bounding box center [1166, 80] width 51 height 18
click at [986, 65] on div "Files Search Test API Add Data Settings" at bounding box center [864, 73] width 752 height 44
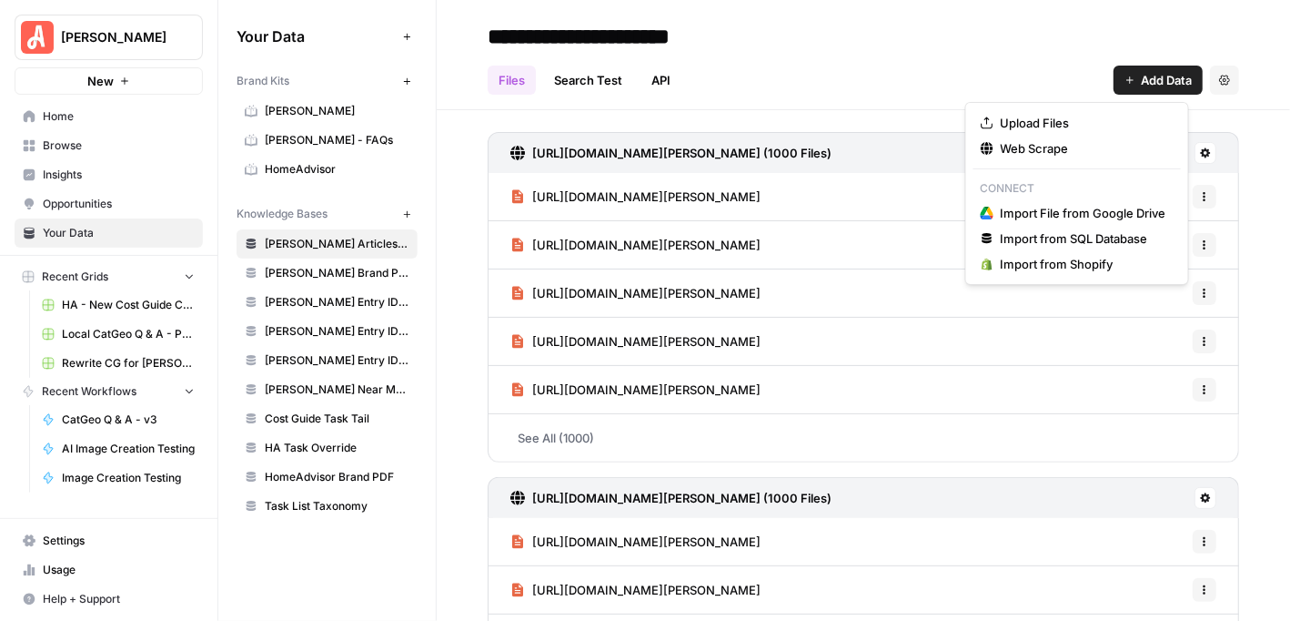
click at [1114, 77] on button "Add Data" at bounding box center [1158, 80] width 89 height 29
click at [1002, 151] on span "Web Scrape" at bounding box center [1084, 148] width 166 height 18
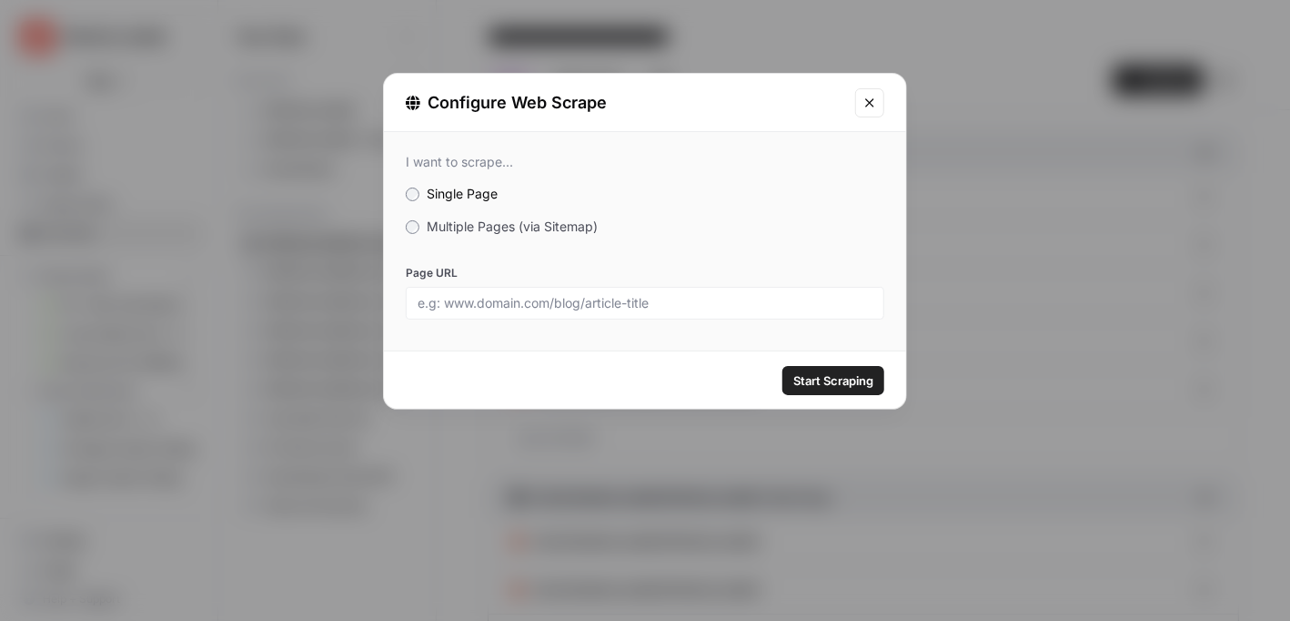
click at [867, 100] on icon "Close modal" at bounding box center [870, 103] width 15 height 15
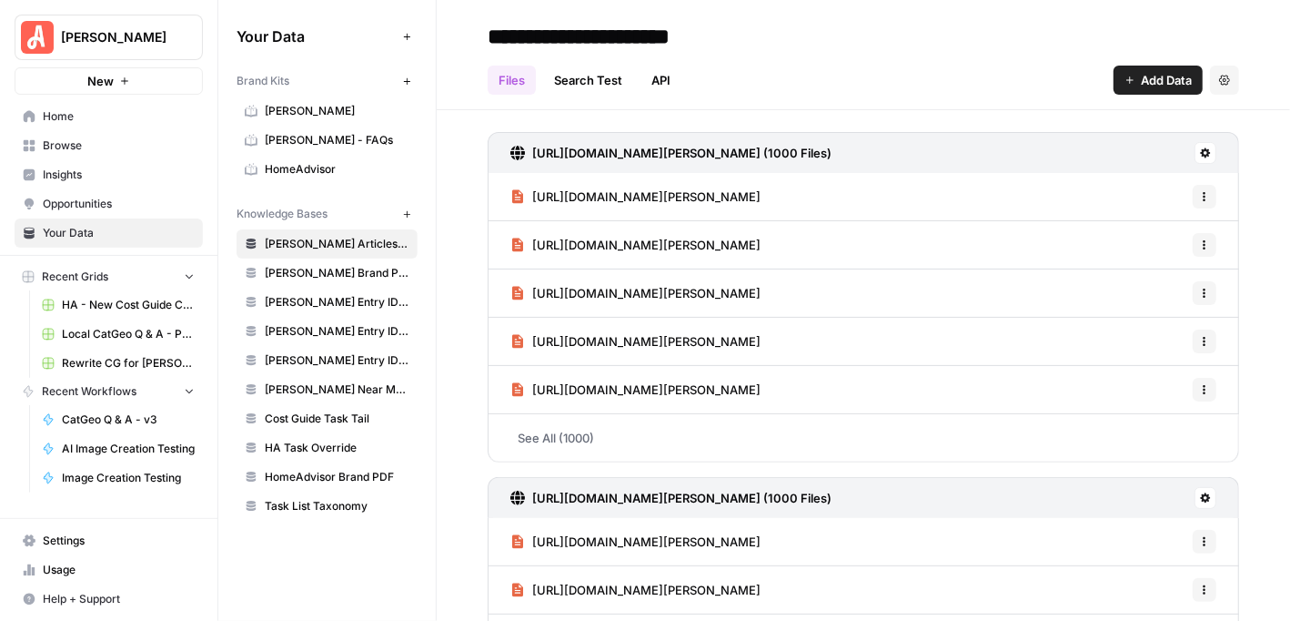
click at [565, 85] on link "Search Test" at bounding box center [588, 80] width 90 height 29
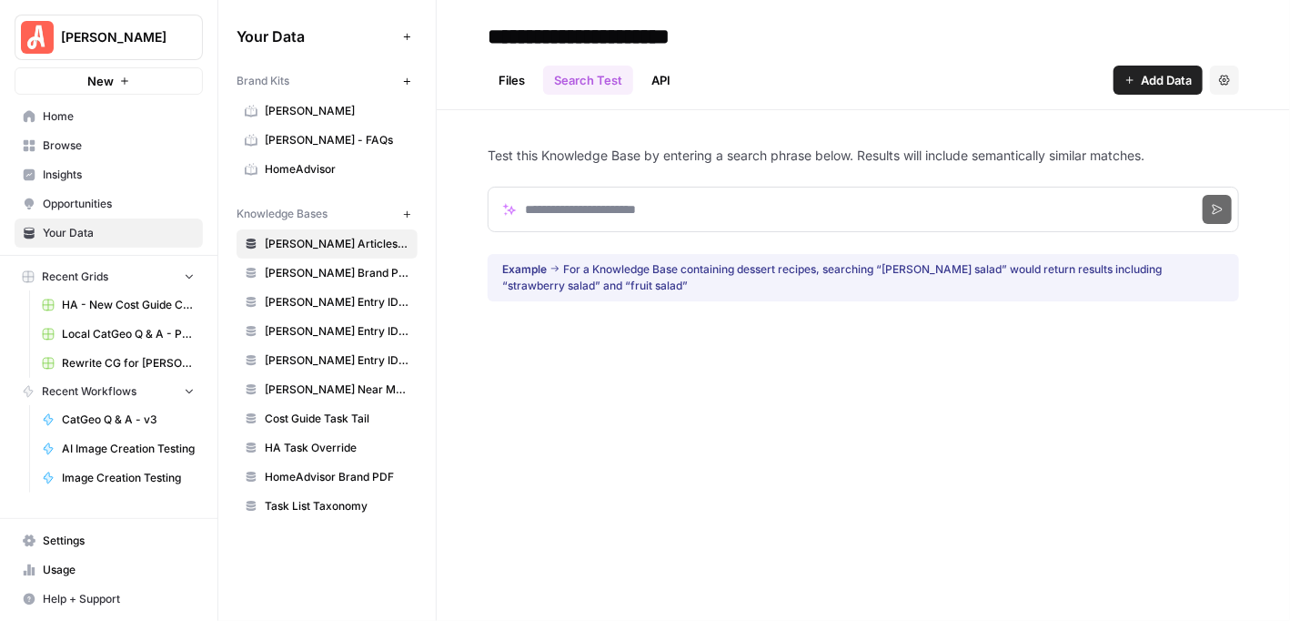
click at [660, 85] on link "API" at bounding box center [661, 80] width 41 height 29
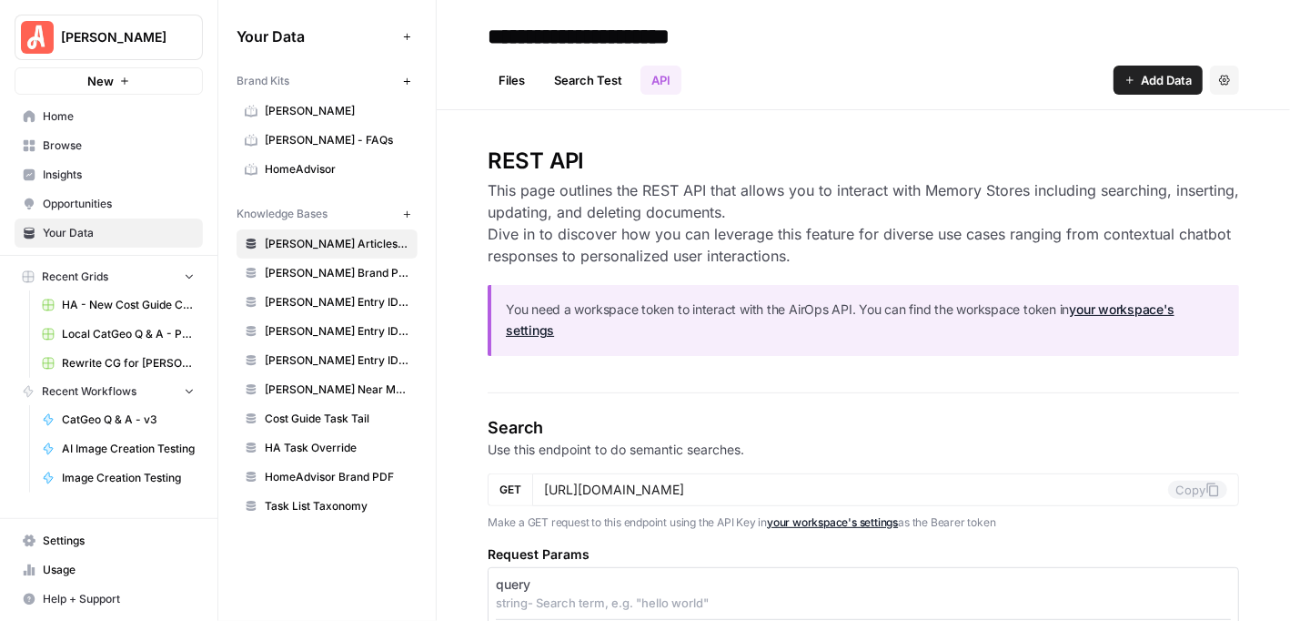
click at [579, 87] on link "Search Test" at bounding box center [588, 80] width 90 height 29
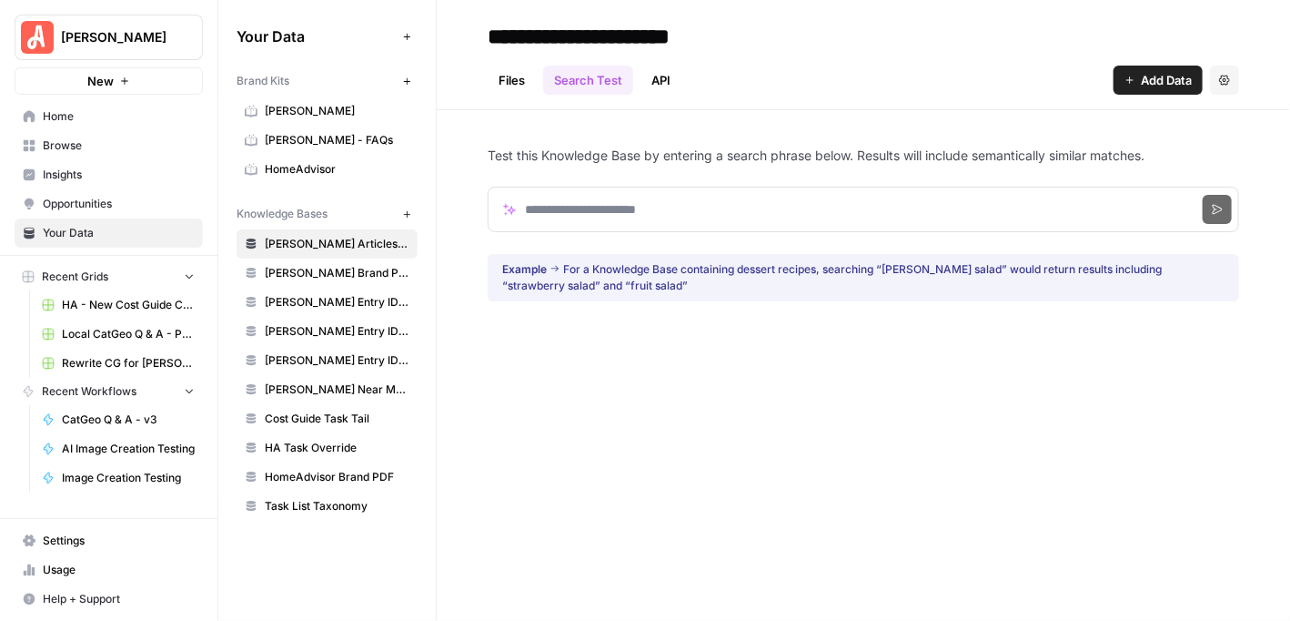
click at [510, 76] on link "Files" at bounding box center [512, 80] width 48 height 29
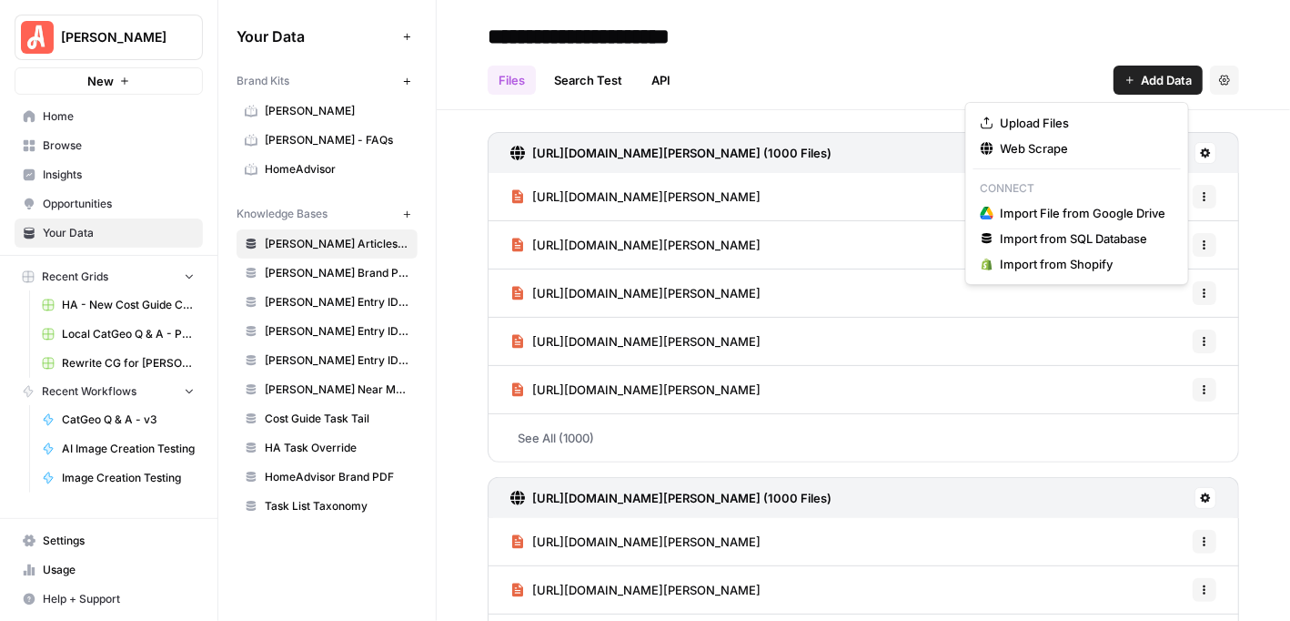
click at [1141, 82] on span "Add Data" at bounding box center [1166, 80] width 51 height 18
click at [1019, 143] on span "Web Scrape" at bounding box center [1084, 148] width 166 height 18
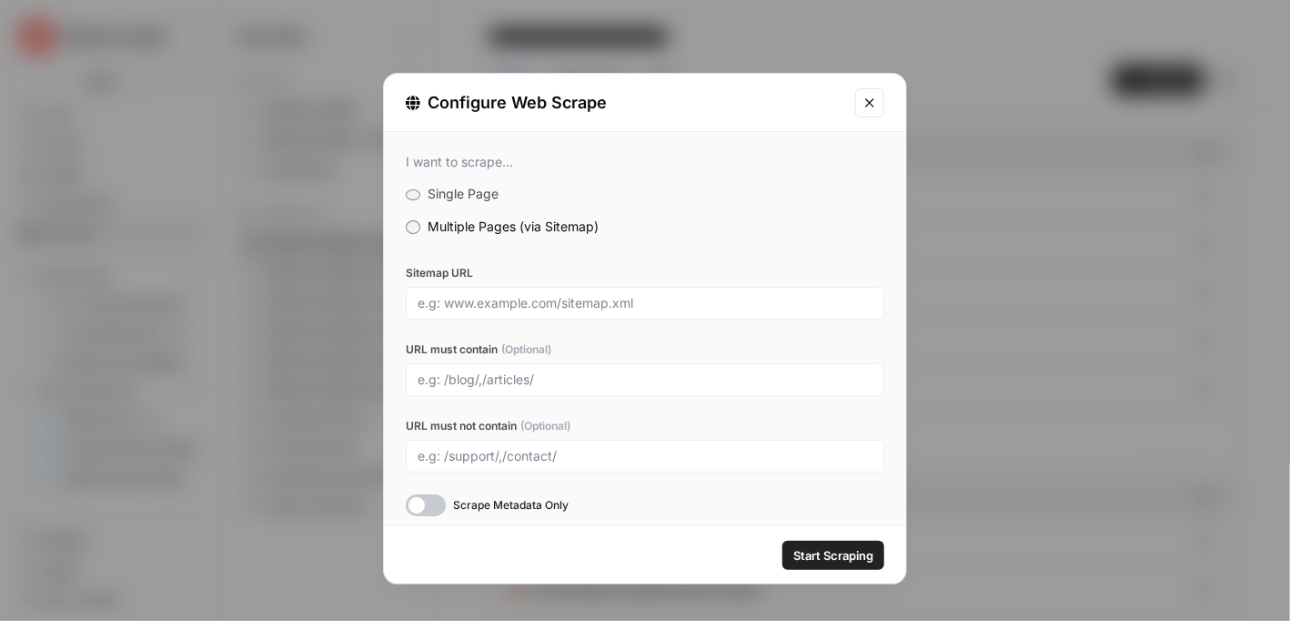
click at [641, 292] on div at bounding box center [645, 303] width 479 height 33
click at [652, 300] on input "Sitemap URL" at bounding box center [645, 303] width 455 height 16
paste input "https://www.angi.com/sitemap/AL_Articles_13.xml"
type input "https://www.angi.com/sitemap/AL_Articles_13.xml"
click at [841, 549] on span "Start Scraping" at bounding box center [833, 555] width 80 height 18
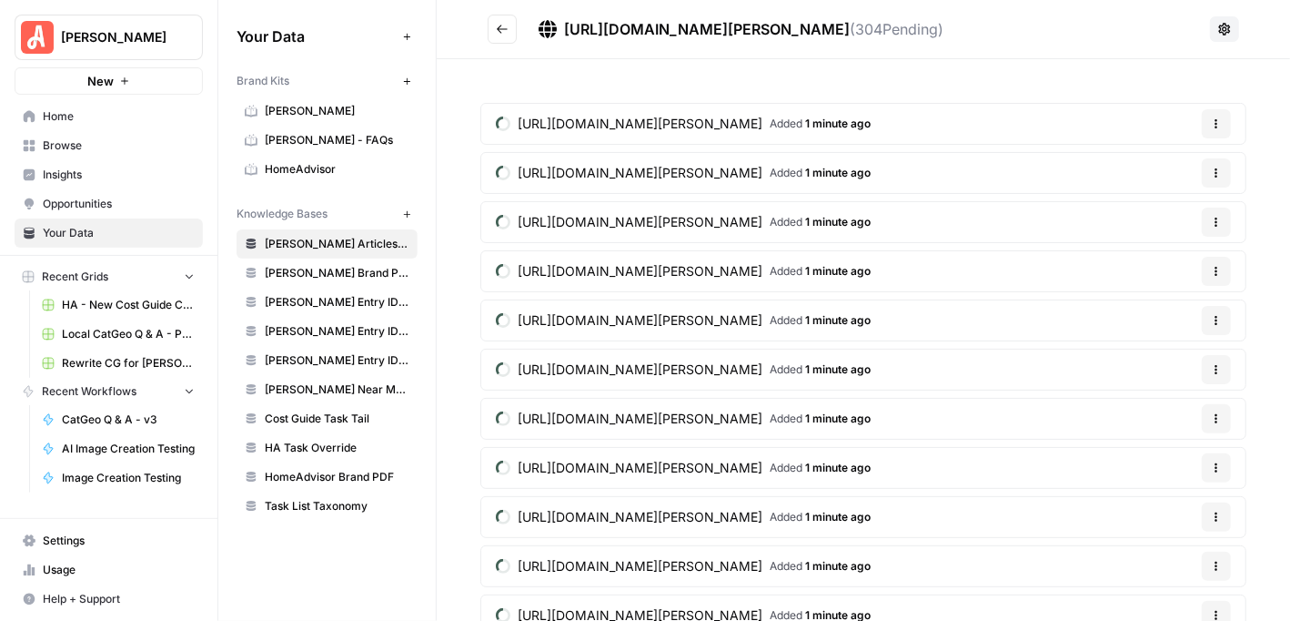
click at [1244, 48] on header "https://www.angi.com/sitemap/AL_Articles_13.xml ( 304 Pending)" at bounding box center [863, 29] width 853 height 59
click at [1202, 115] on button "Options" at bounding box center [1216, 123] width 29 height 29
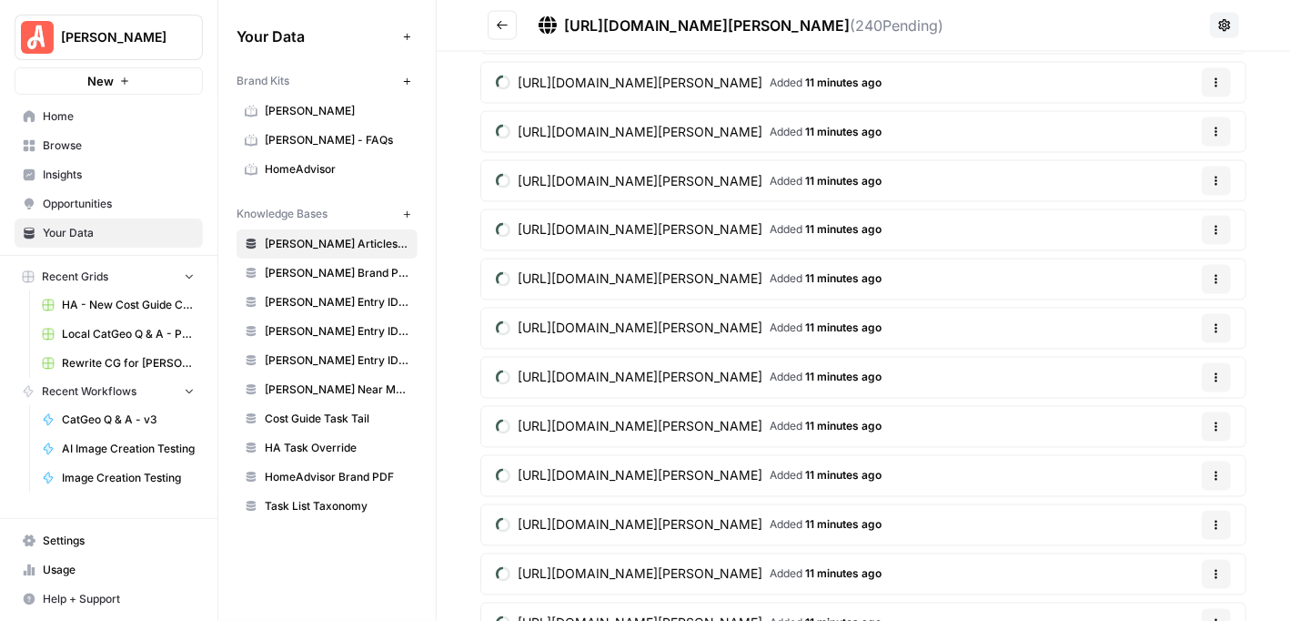
scroll to position [4986, 0]
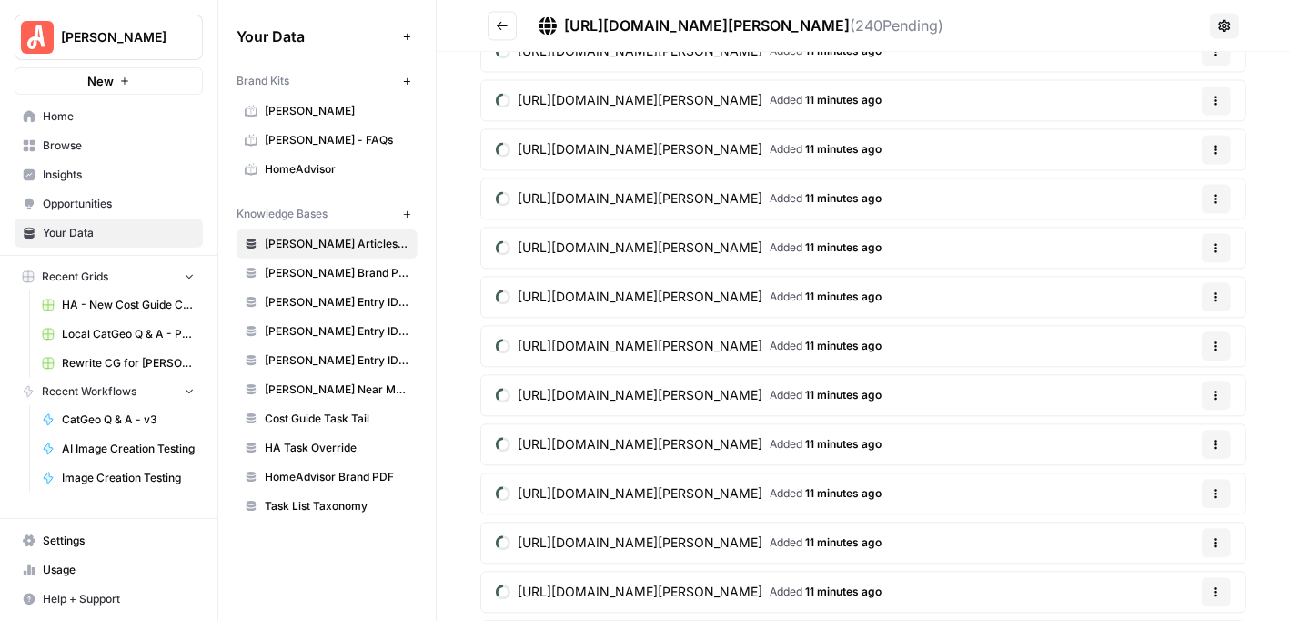
click at [496, 23] on icon "Go back" at bounding box center [502, 25] width 13 height 13
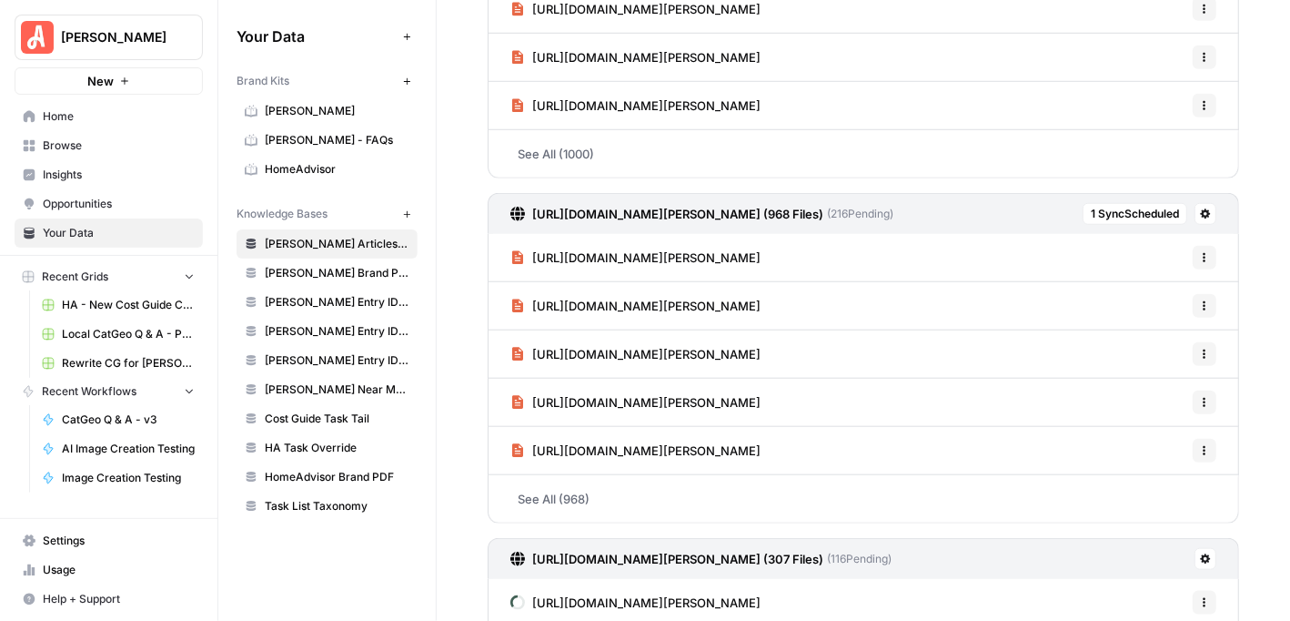
scroll to position [637, 0]
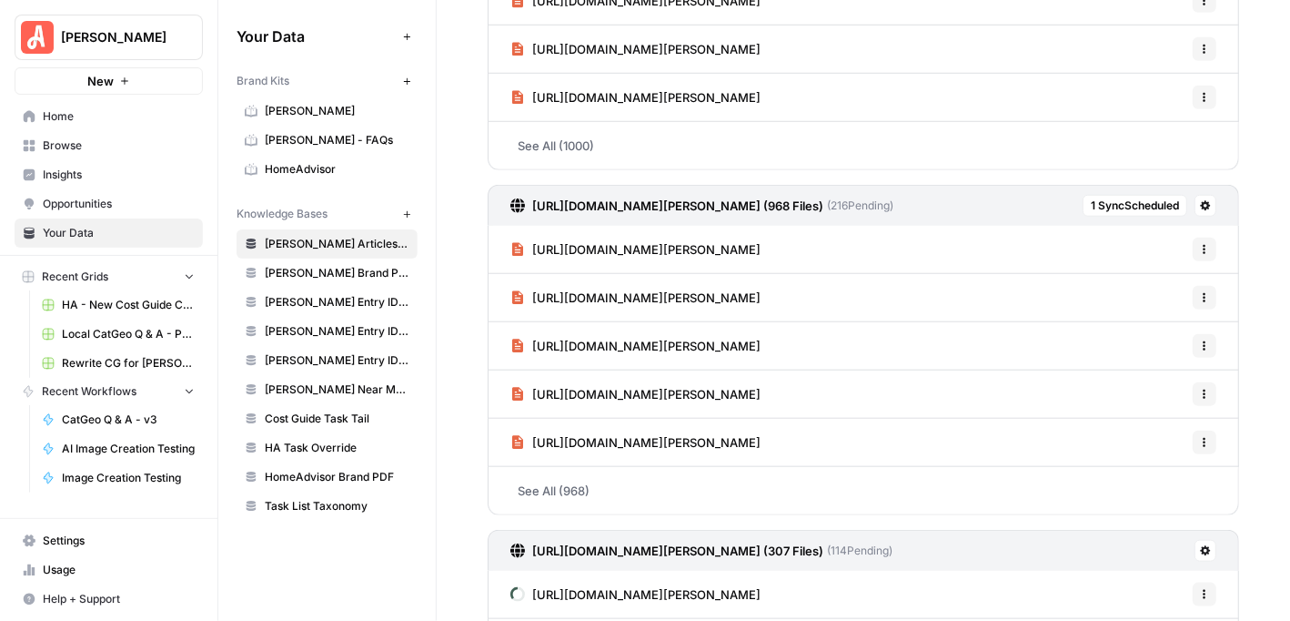
click at [1107, 198] on span "1 Sync Scheduled" at bounding box center [1135, 205] width 88 height 16
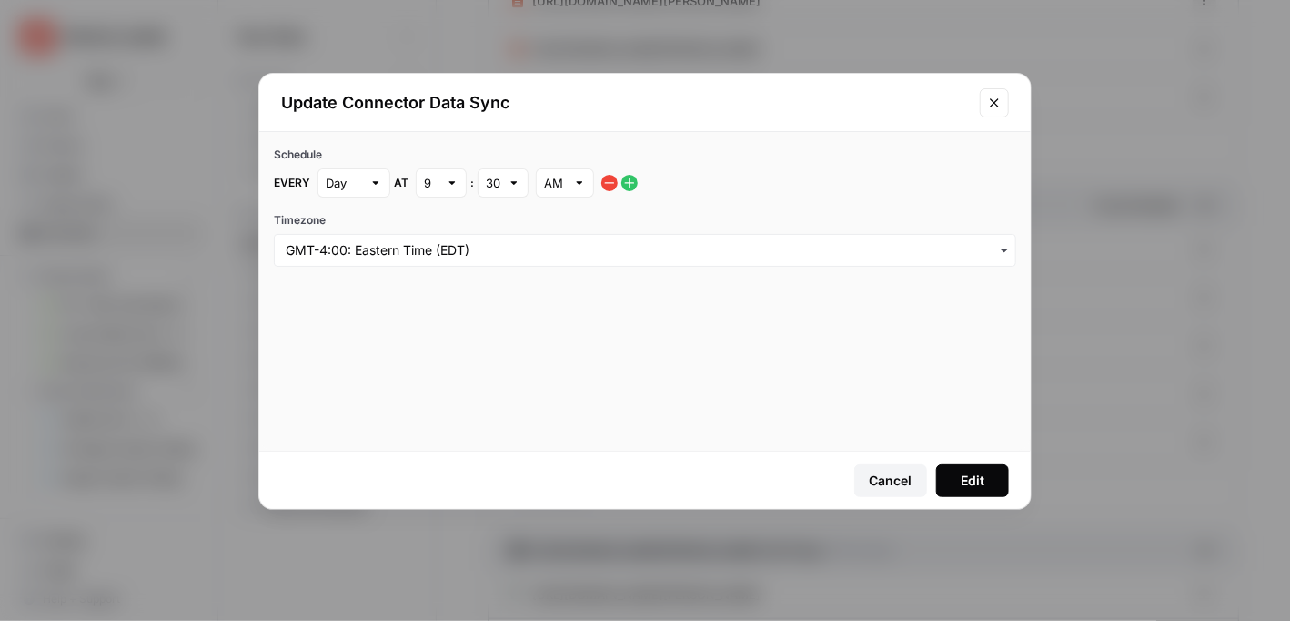
click at [892, 473] on div "Cancel" at bounding box center [891, 480] width 43 height 18
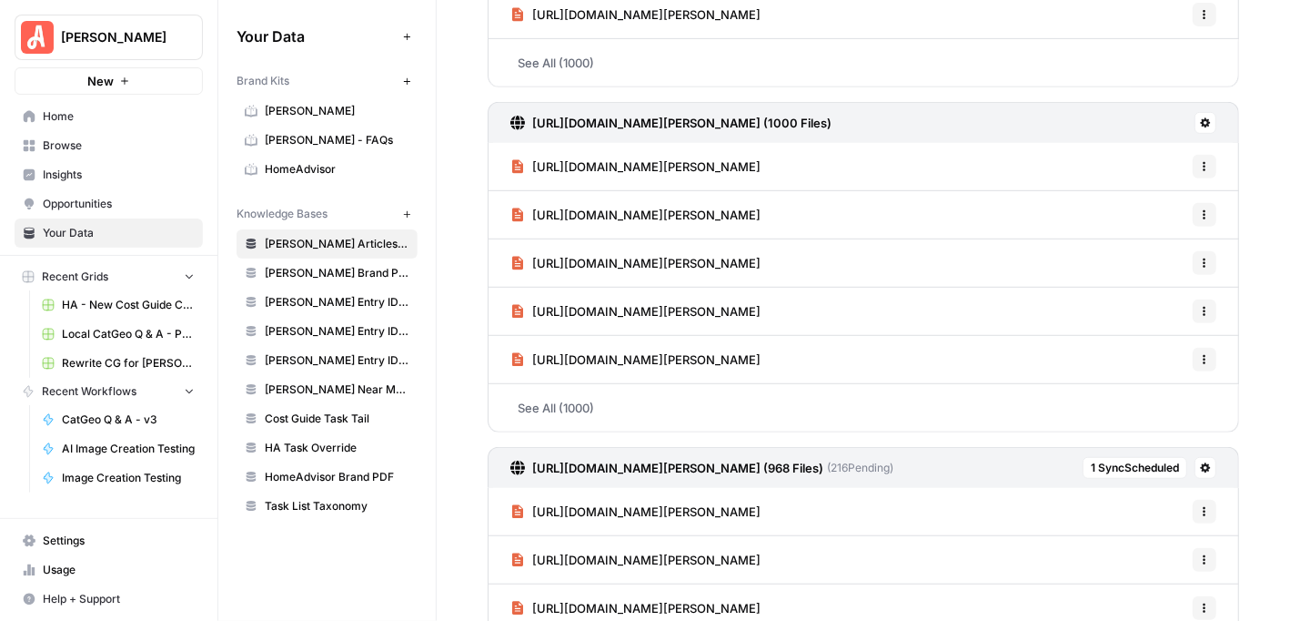
scroll to position [364, 0]
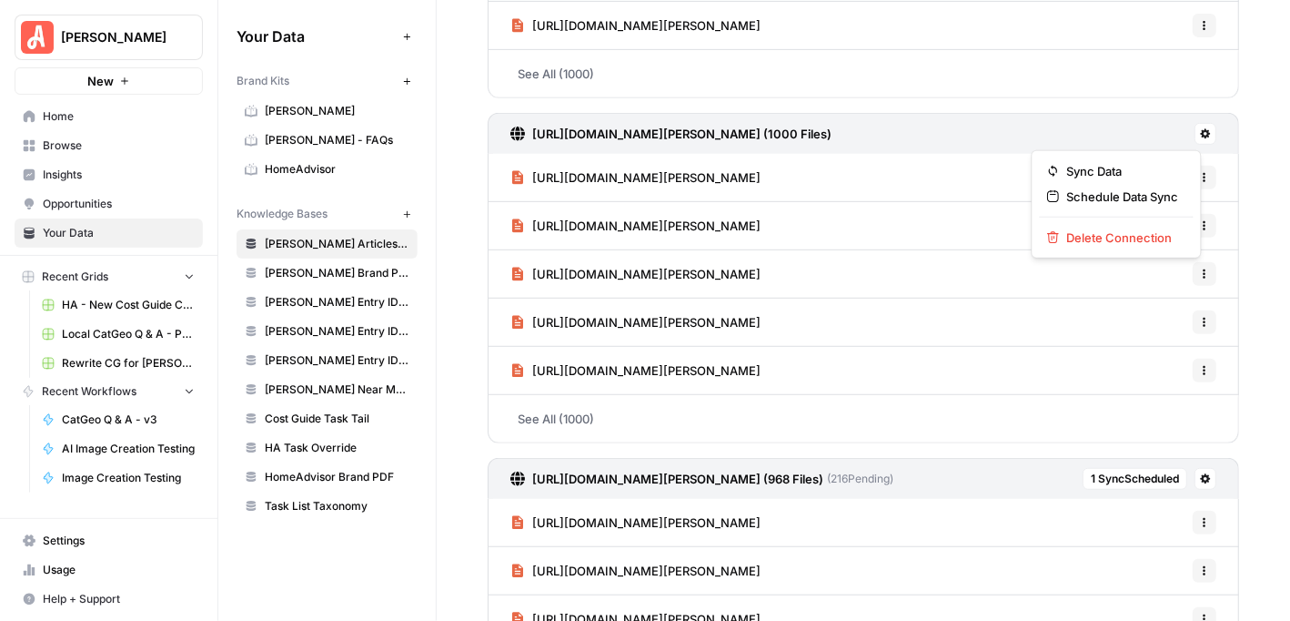
click at [1200, 128] on icon at bounding box center [1205, 133] width 11 height 11
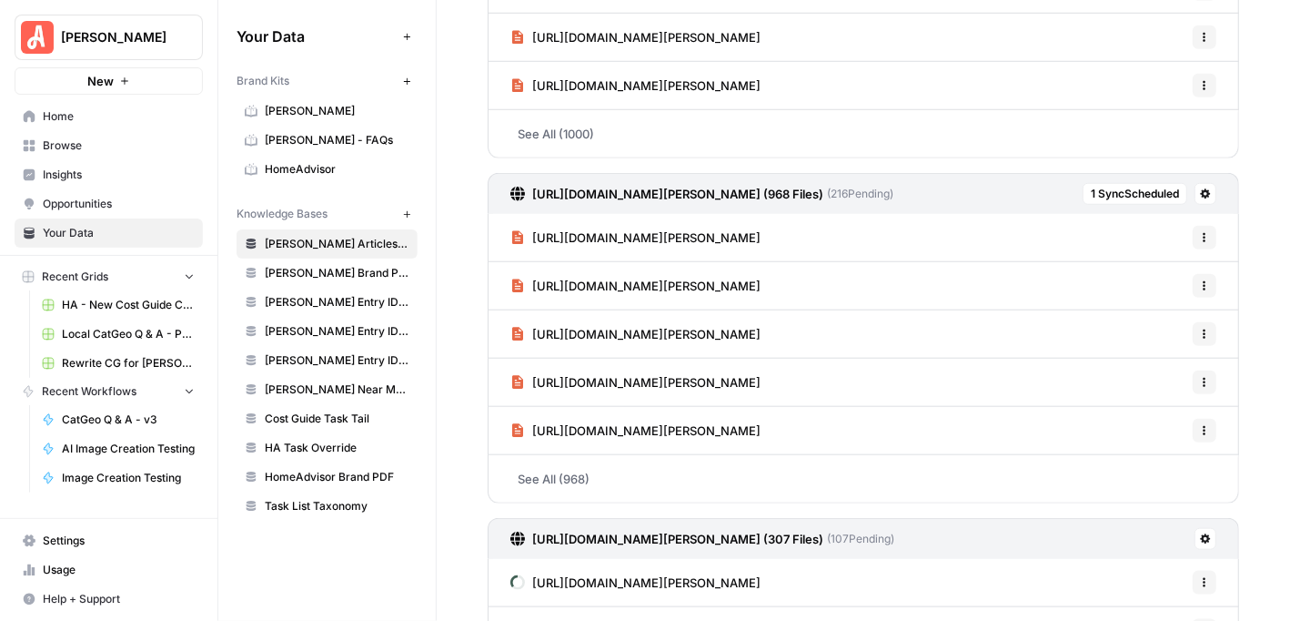
scroll to position [728, 0]
